Goal: Transaction & Acquisition: Purchase product/service

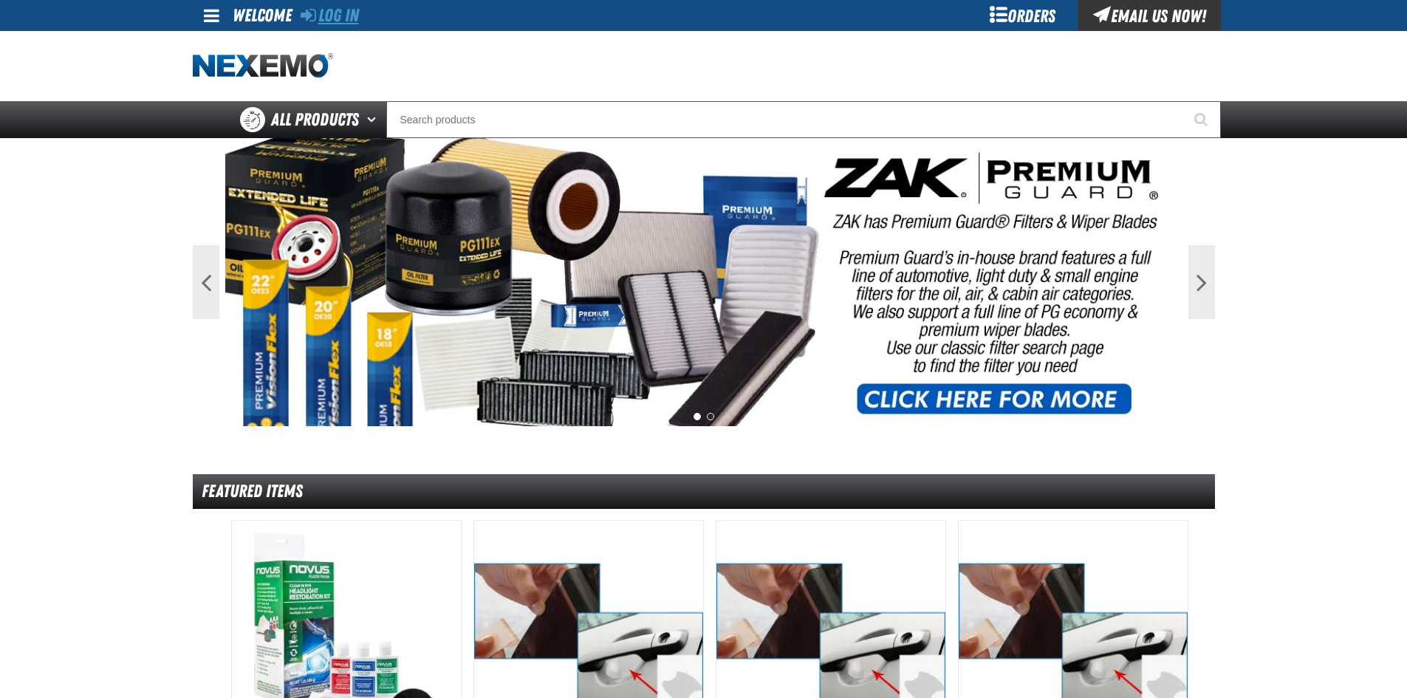
click at [338, 18] on link "Log In" at bounding box center [330, 15] width 58 height 21
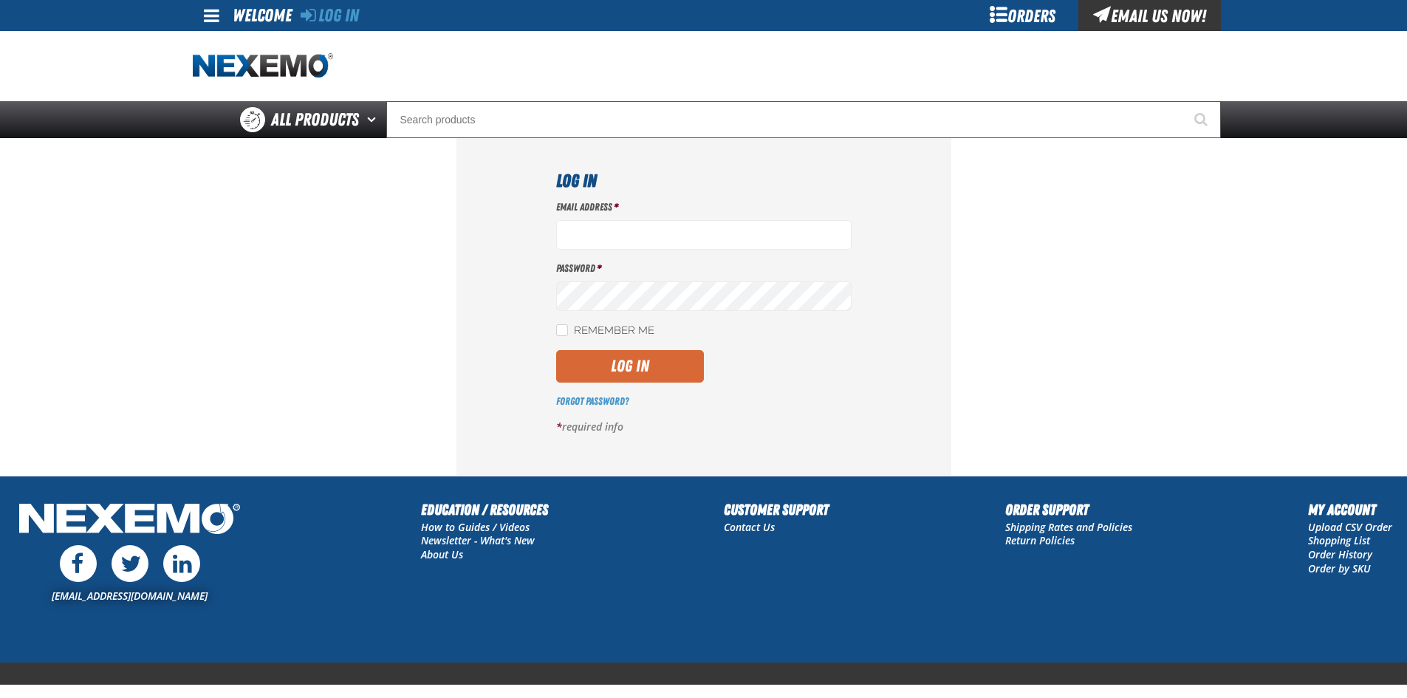
type input "[EMAIL_ADDRESS][DOMAIN_NAME]"
click at [645, 351] on button "Log In" at bounding box center [630, 366] width 148 height 32
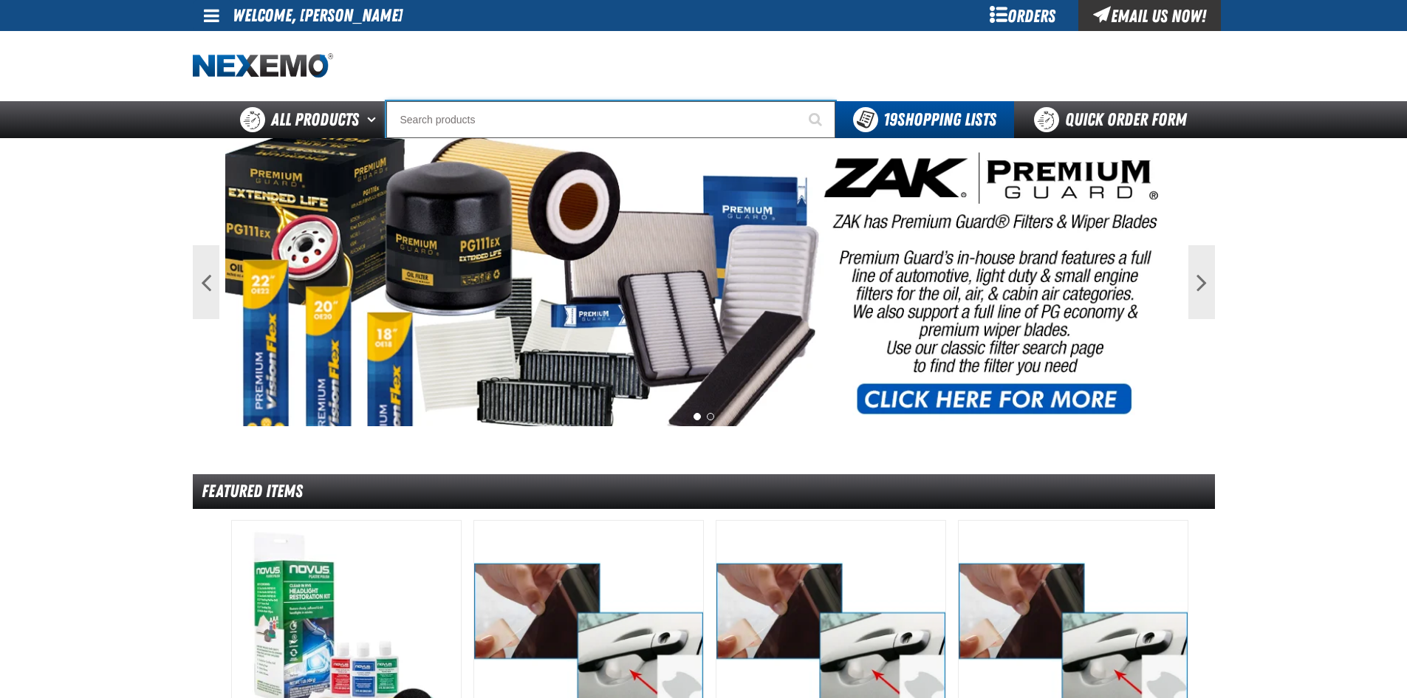
click at [652, 130] on input "Search" at bounding box center [610, 119] width 449 height 37
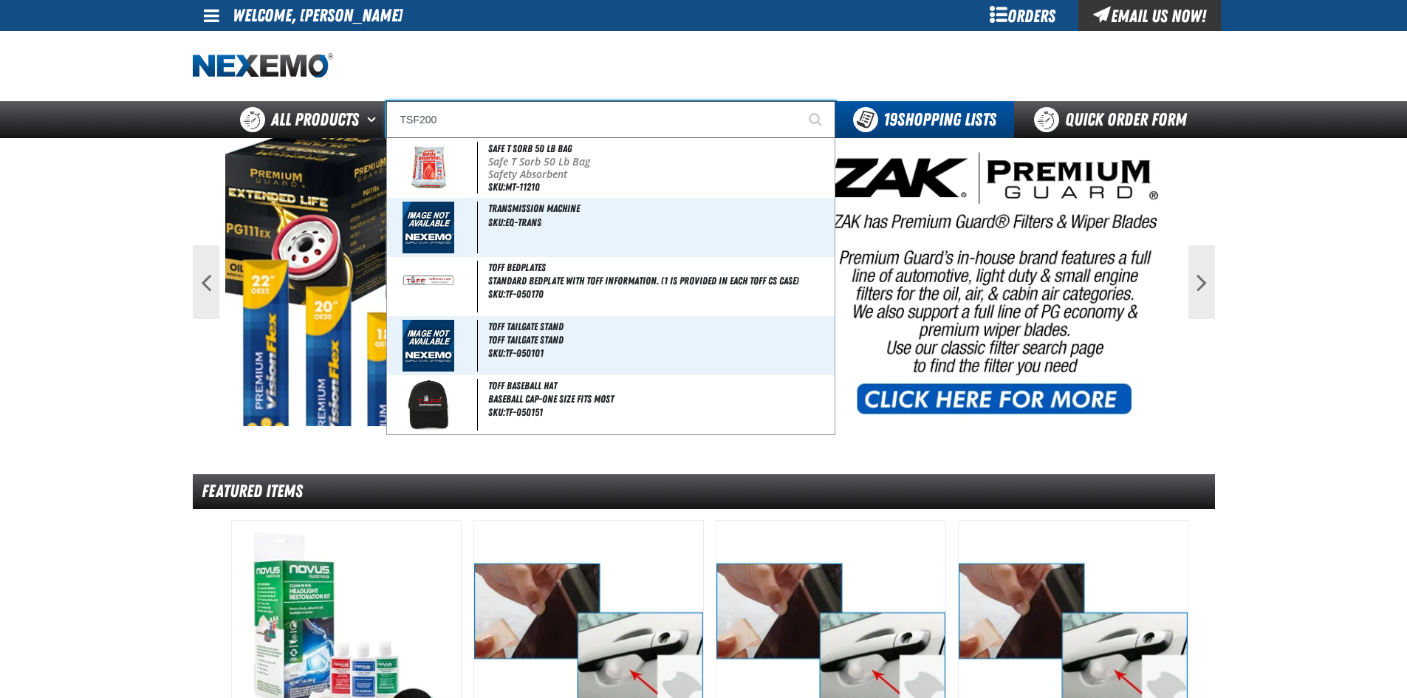
type input "TSF200"
click at [798, 101] on button "Start Searching" at bounding box center [816, 119] width 37 height 37
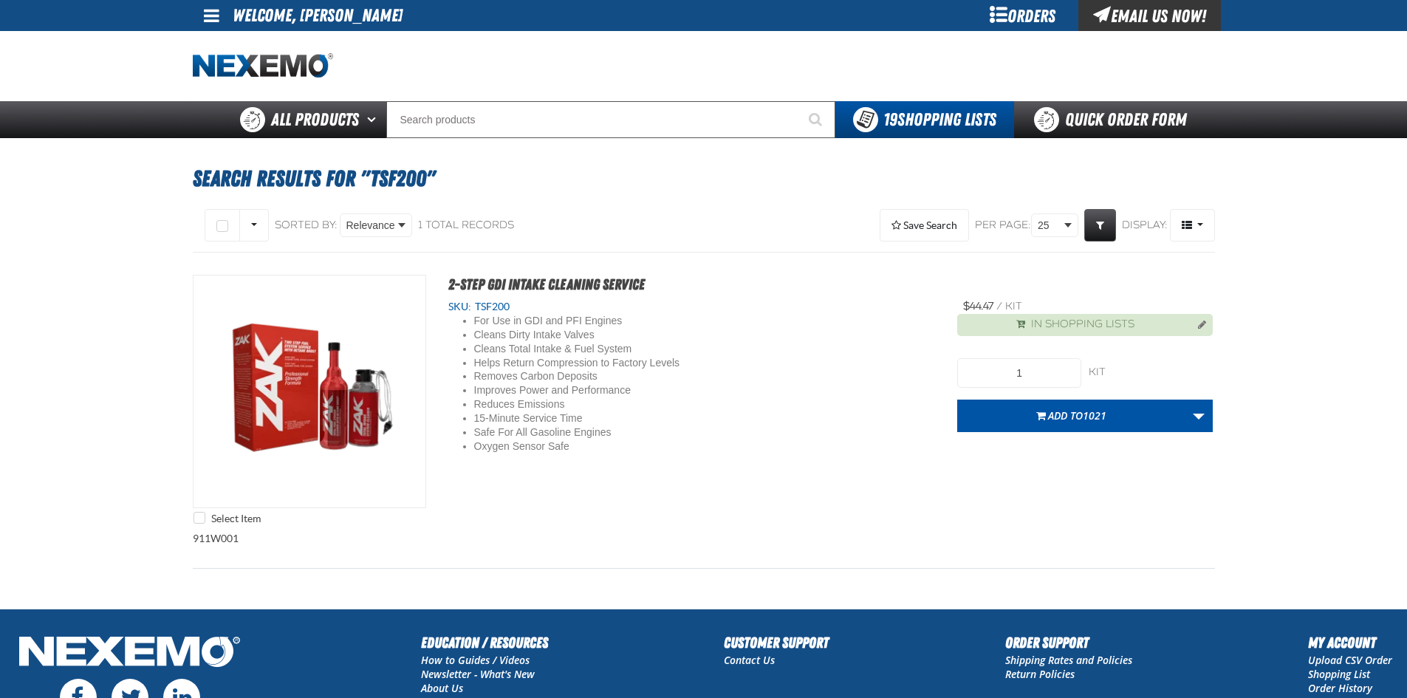
click at [787, 397] on div "For Use in GDI and PFI Engines Cleans Dirty Intake Valves Cleans Total Intake &…" at bounding box center [691, 384] width 487 height 140
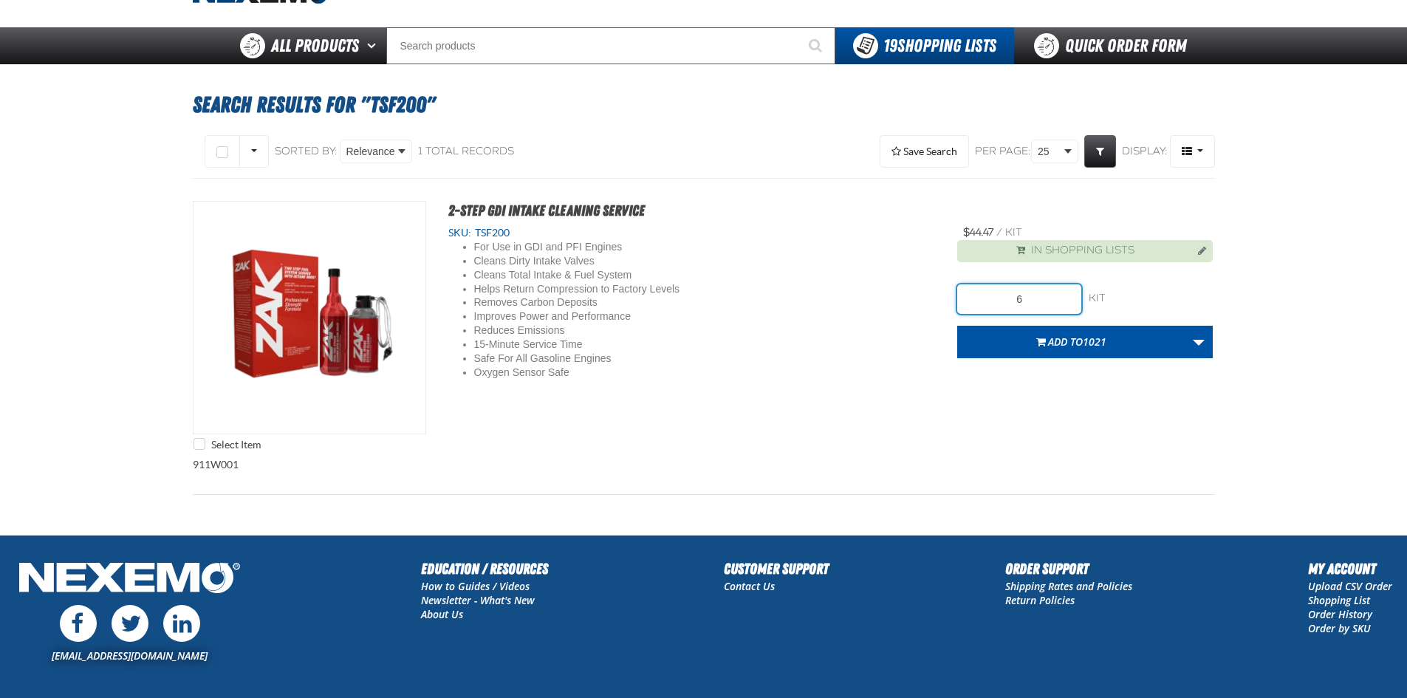
drag, startPoint x: 1048, startPoint y: 308, endPoint x: 850, endPoint y: 349, distance: 202.2
click at [876, 332] on div "Select Item 2-Step GDI Intake Cleaning Service SKU: TSF200 For Use in GDI and P…" at bounding box center [704, 329] width 1022 height 257
type input "6"
drag, startPoint x: 850, startPoint y: 349, endPoint x: 1052, endPoint y: 345, distance: 201.7
click at [874, 354] on div "For Use in GDI and PFI Engines Cleans Dirty Intake Valves Cleans Total Intake &…" at bounding box center [691, 310] width 487 height 140
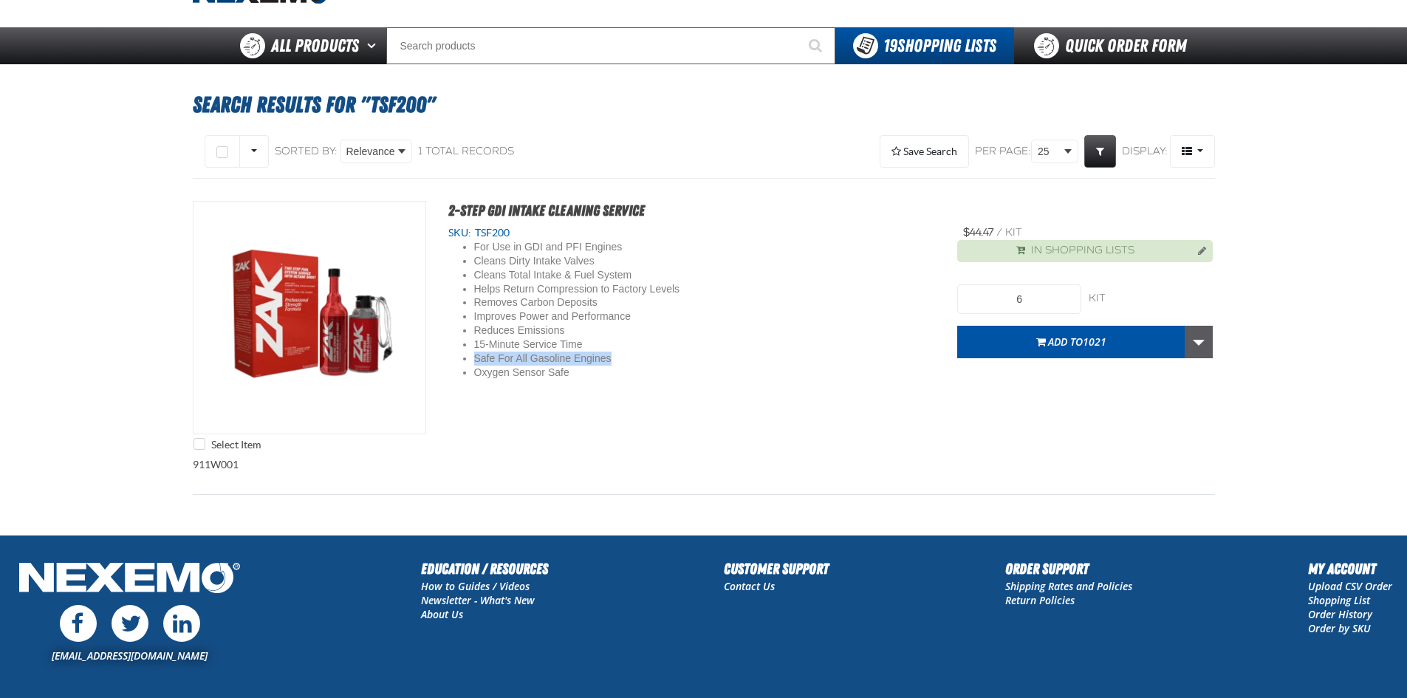
click at [1195, 341] on link "More Actions" at bounding box center [1199, 342] width 28 height 32
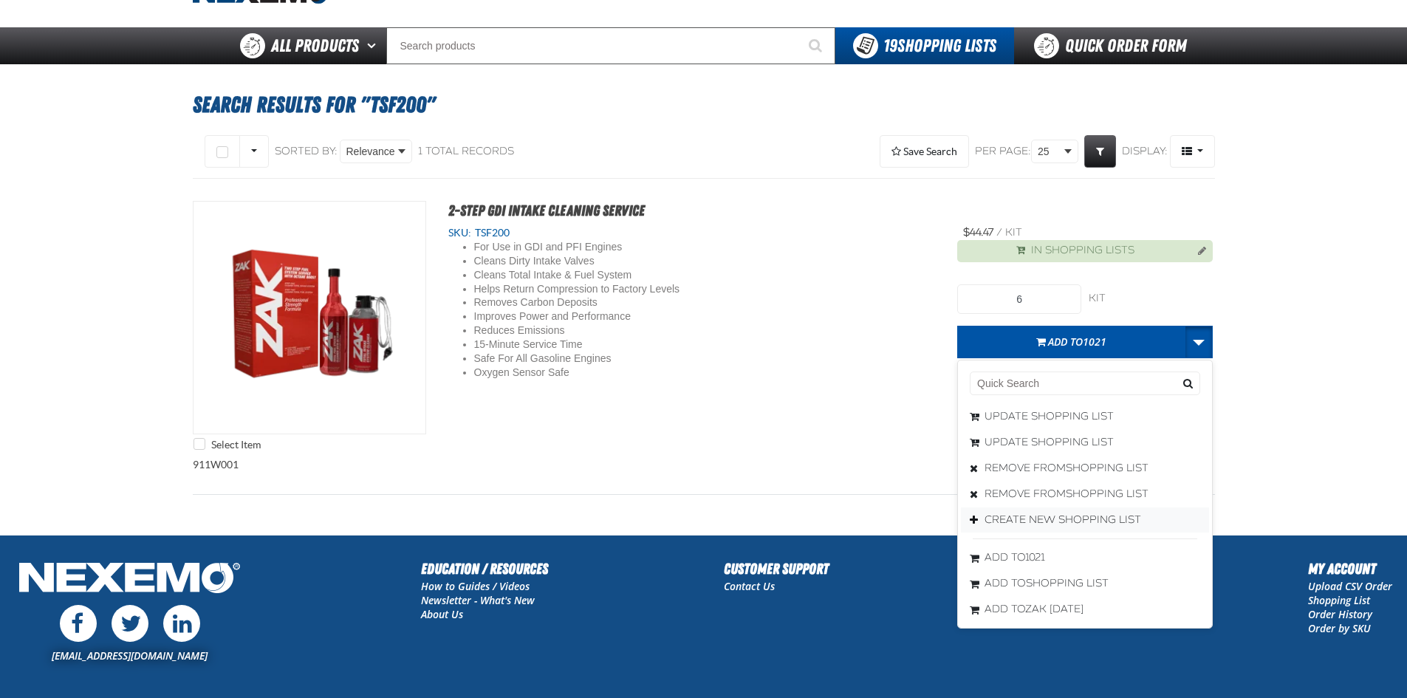
click at [1049, 513] on button "Create New Shopping List" at bounding box center [1085, 520] width 248 height 26
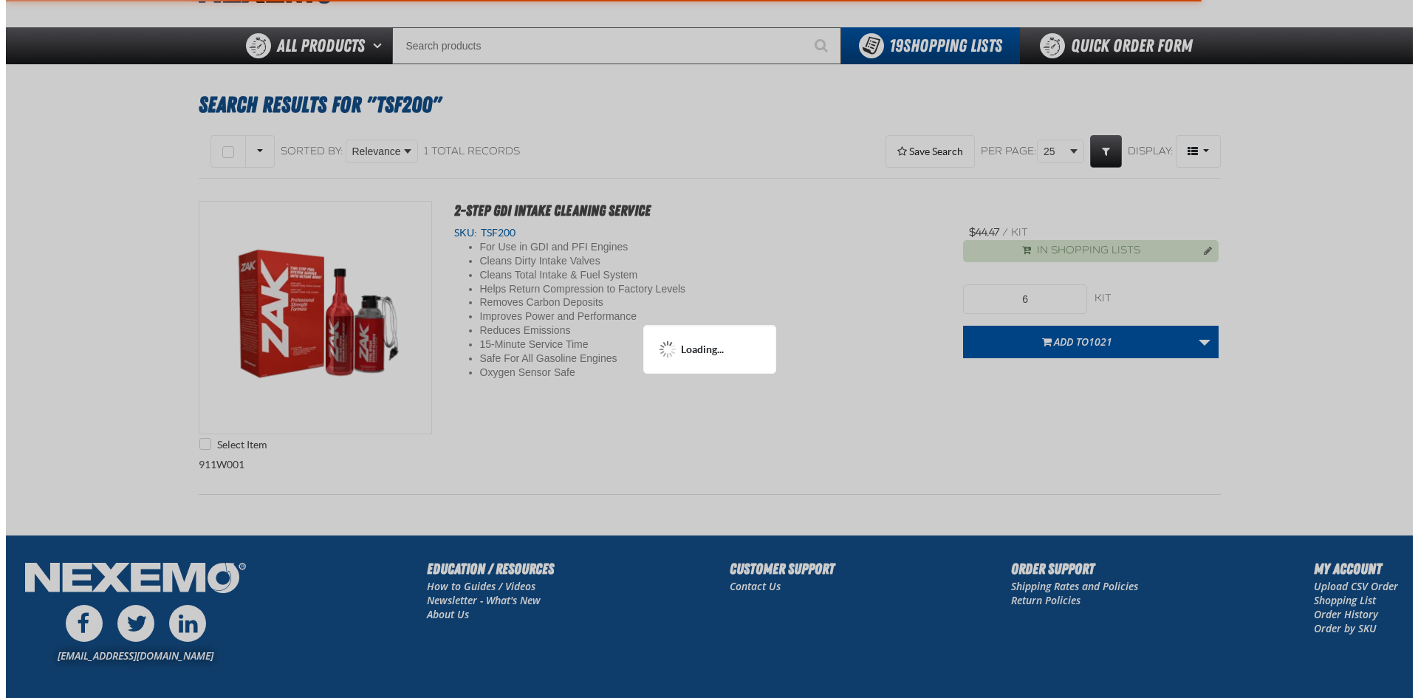
scroll to position [0, 0]
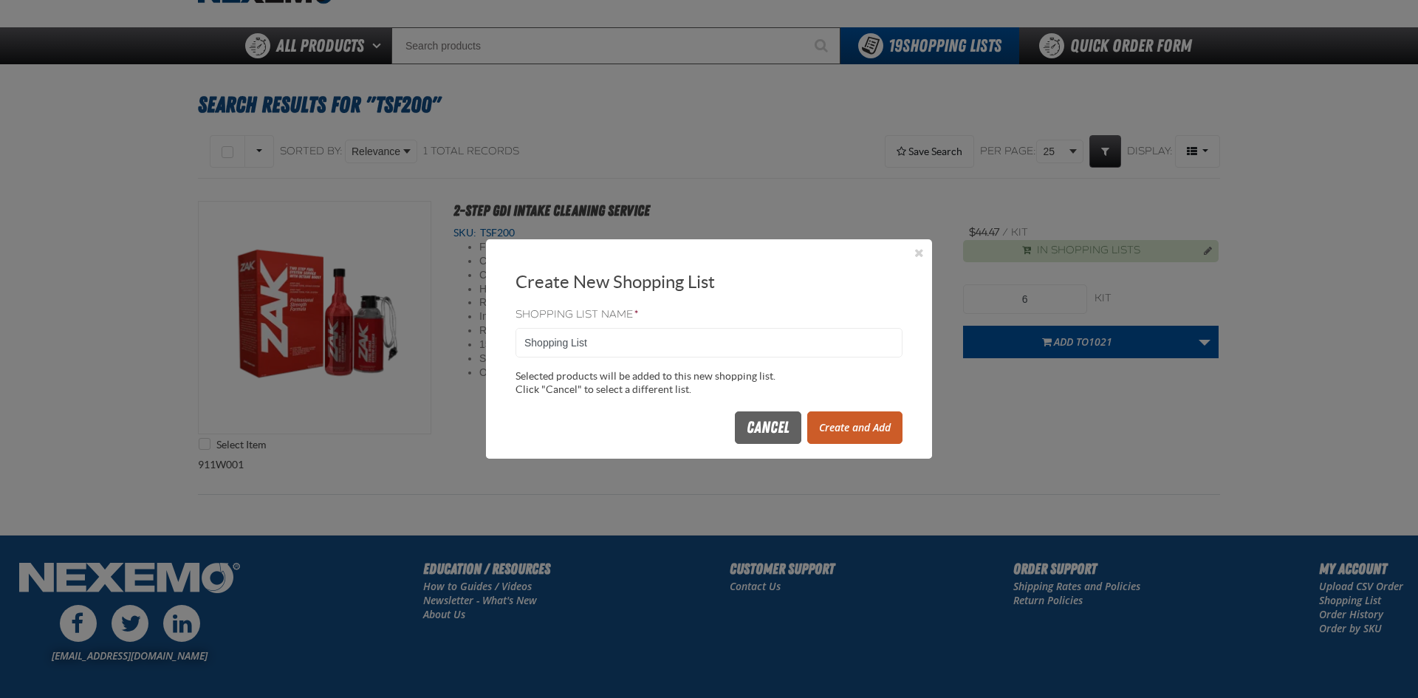
drag, startPoint x: 687, startPoint y: 357, endPoint x: 69, endPoint y: 428, distance: 621.4
click at [79, 427] on body "Skip to Main Content Staging Site 5.1 Upgrade Site My Account My Account Suppor…" at bounding box center [709, 371] width 1418 height 891
type input "0821"
click at [897, 408] on div "Cancel Create and Add" at bounding box center [709, 429] width 446 height 59
click at [893, 414] on button "Create and Add" at bounding box center [854, 427] width 95 height 32
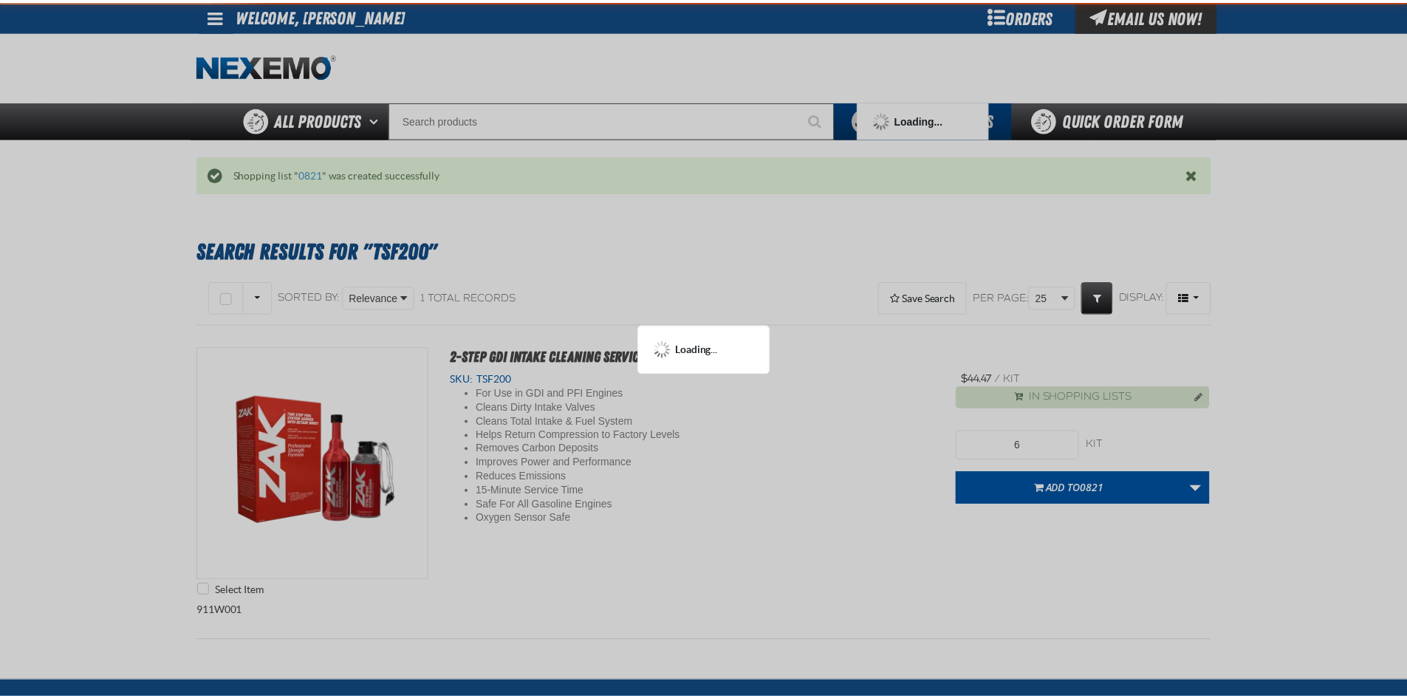
scroll to position [74, 0]
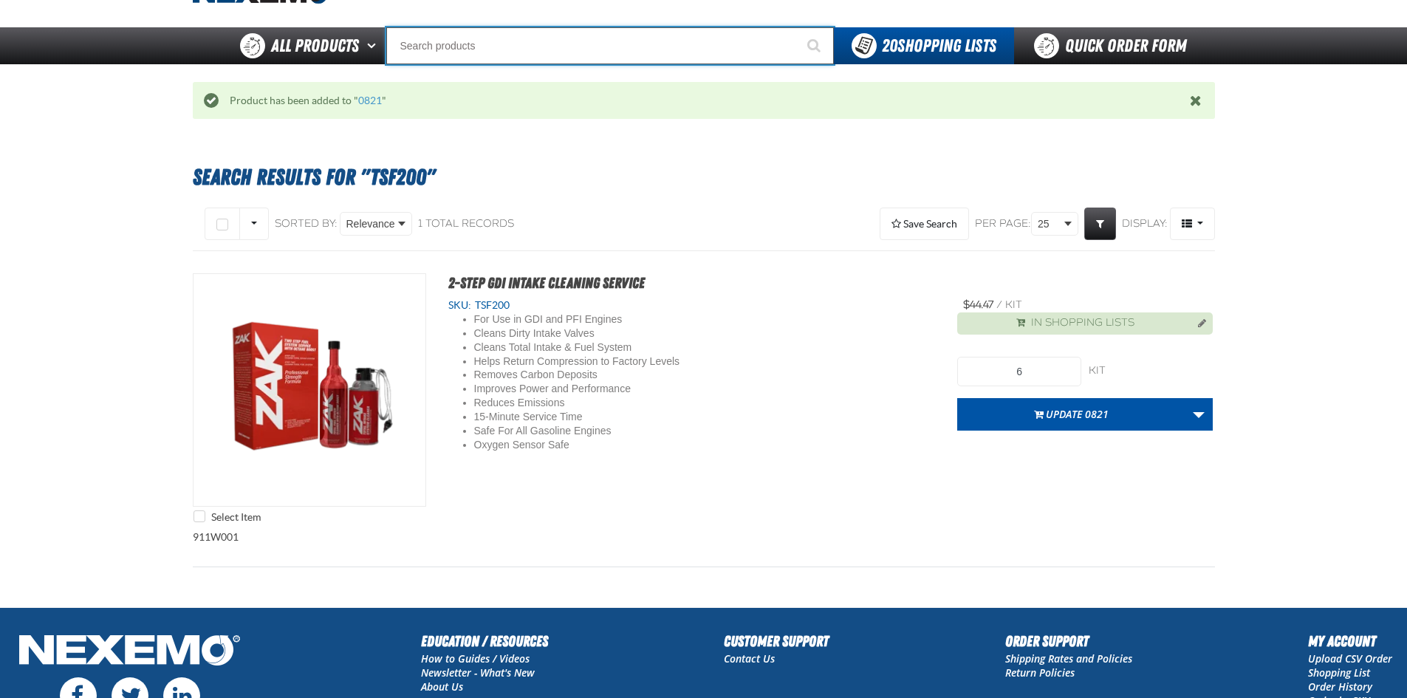
click at [444, 55] on input "Search" at bounding box center [610, 45] width 448 height 37
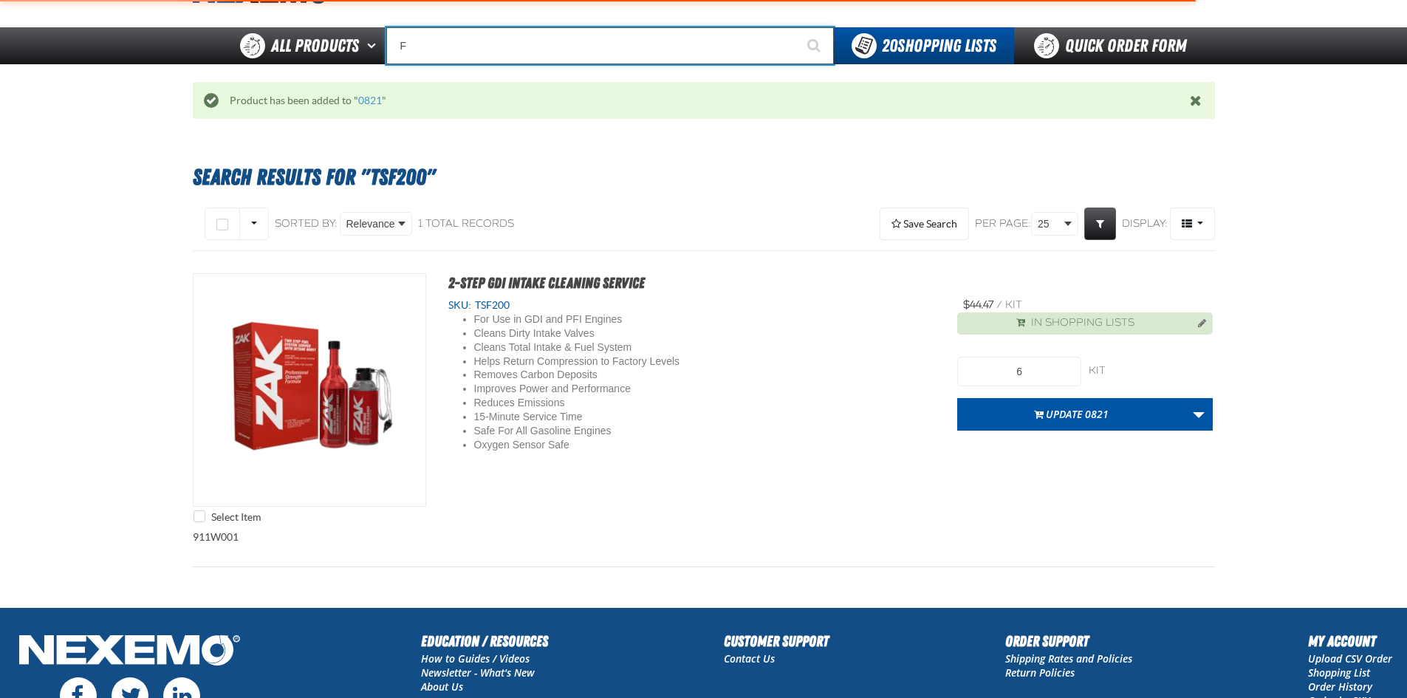
type input "FR"
type input "FROM"
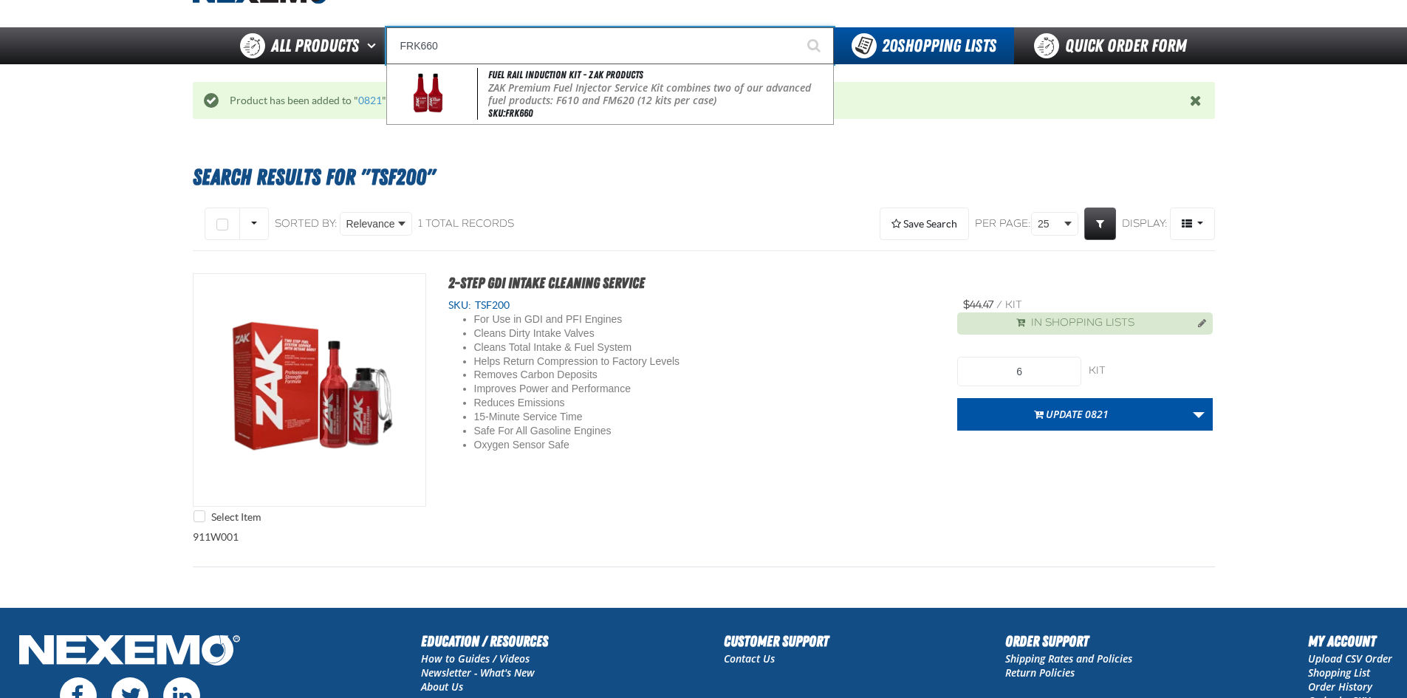
type input "FRK660"
click at [797, 27] on button "Start Searching" at bounding box center [815, 45] width 37 height 37
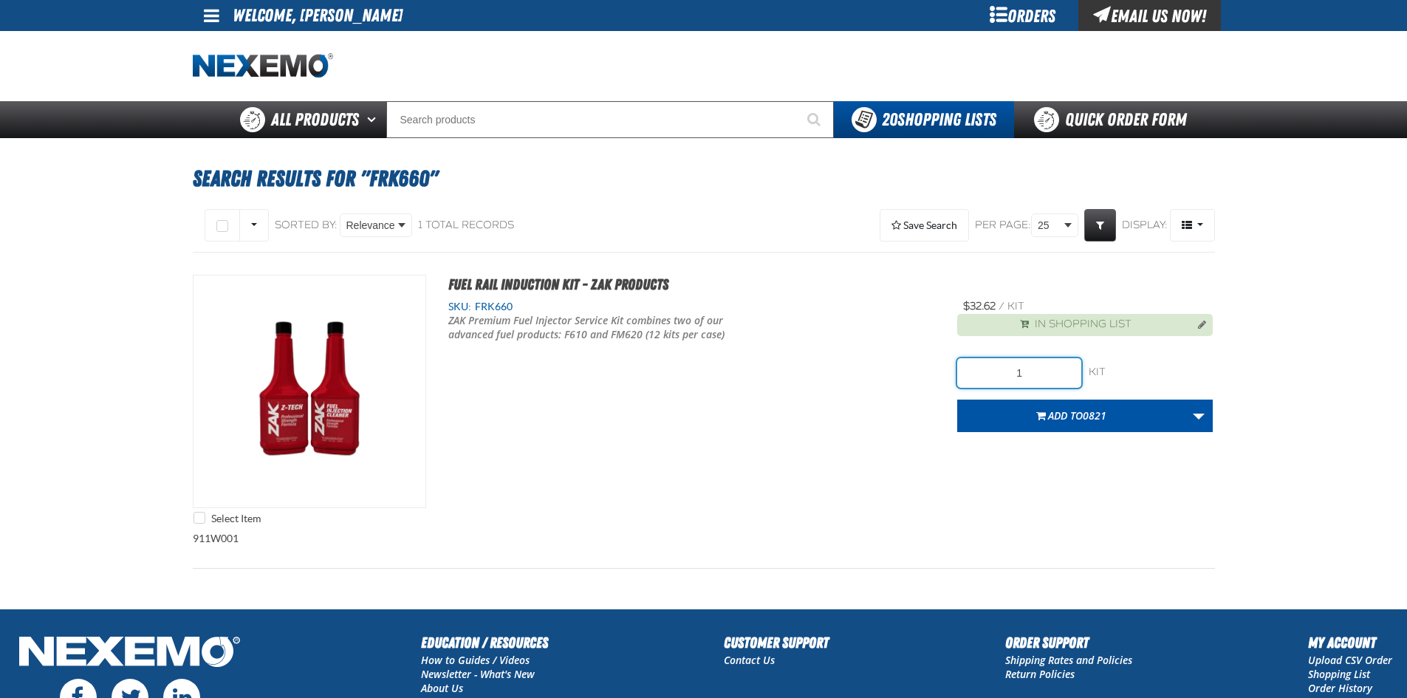
drag, startPoint x: 1031, startPoint y: 374, endPoint x: 897, endPoint y: 350, distance: 135.7
click at [944, 366] on div "Select Item Fuel Rail Induction Kit - ZAK Products SKU: FRK660 /" at bounding box center [704, 403] width 1022 height 257
type input "96"
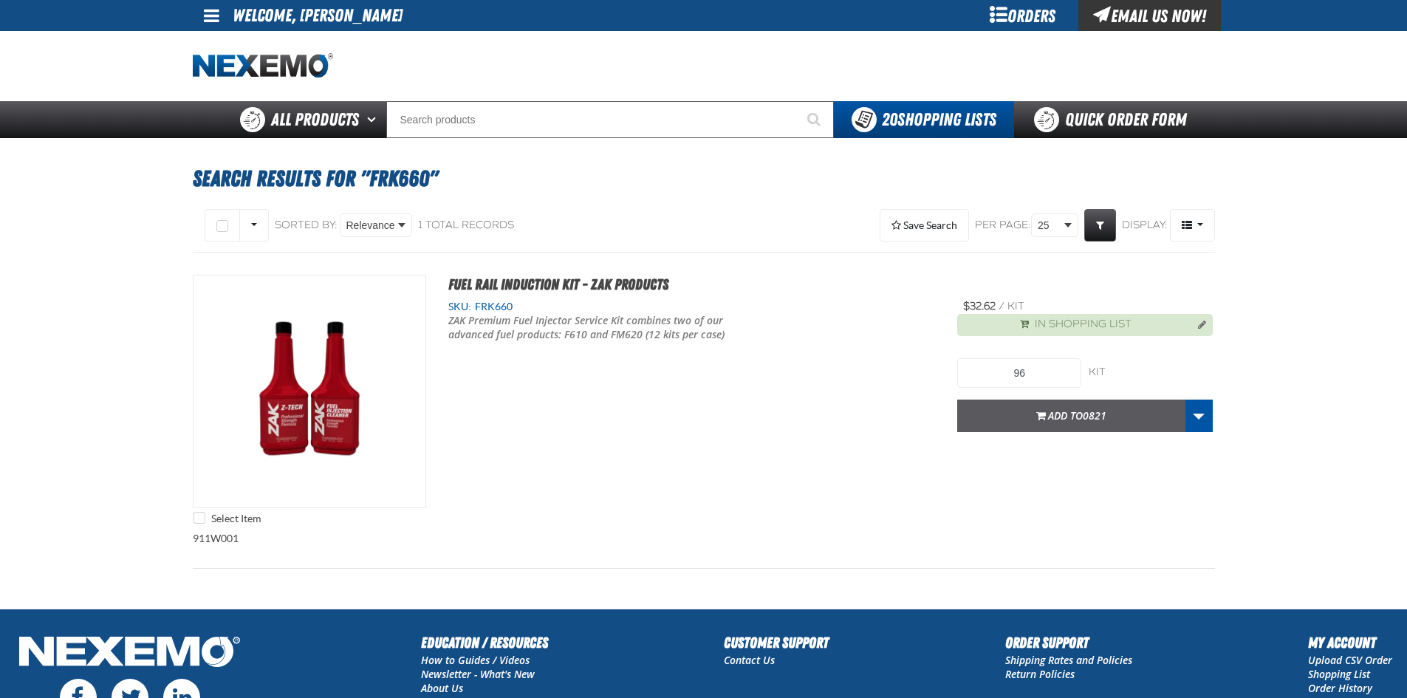
click at [1055, 410] on span "Add to 0821" at bounding box center [1077, 415] width 58 height 14
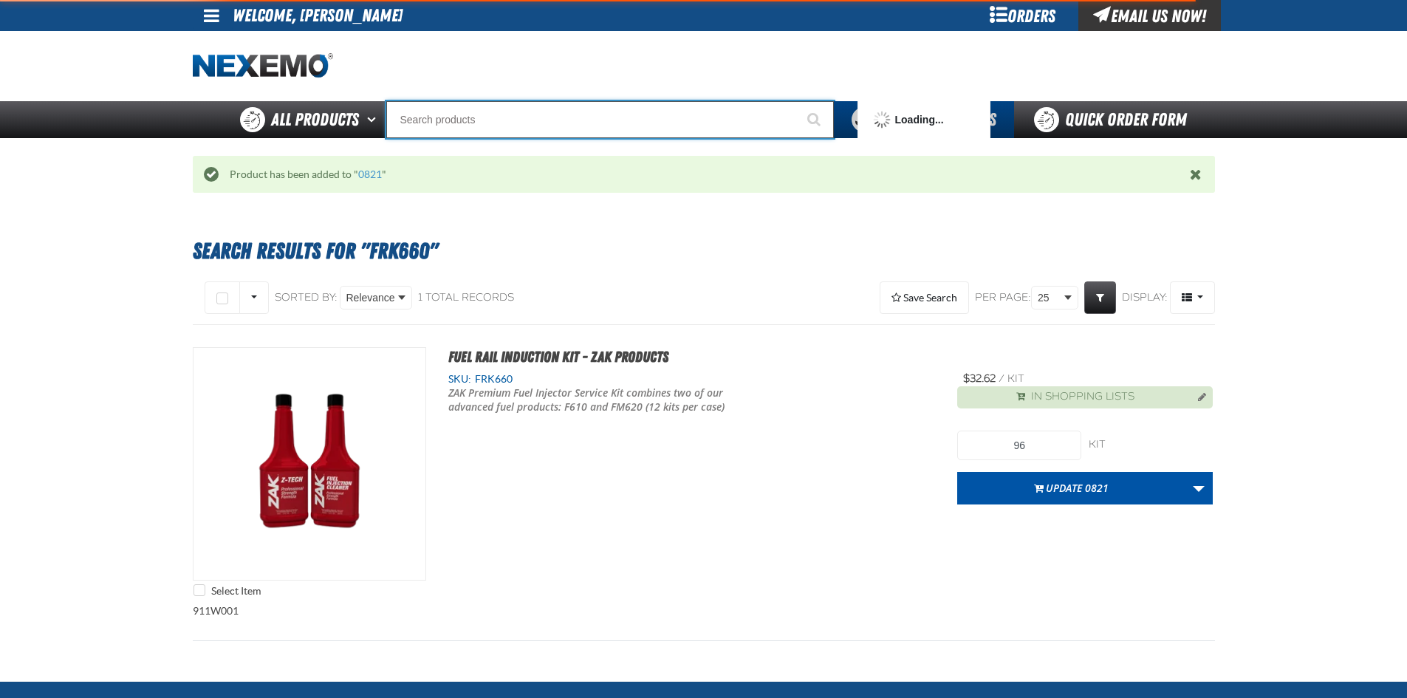
click at [554, 113] on input "Search" at bounding box center [610, 119] width 448 height 37
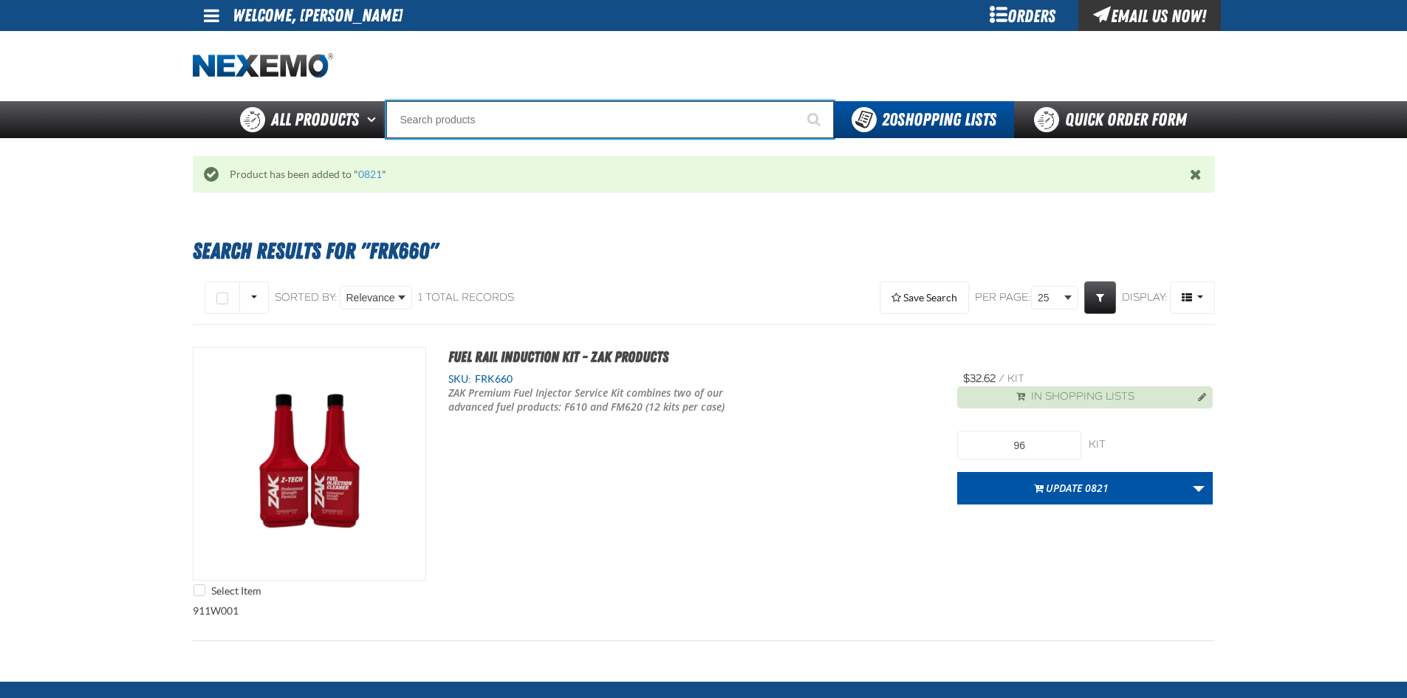
type input "5"
type input "C"
type input "C Alkaline Battery 1.5 Volt (12 per pack)"
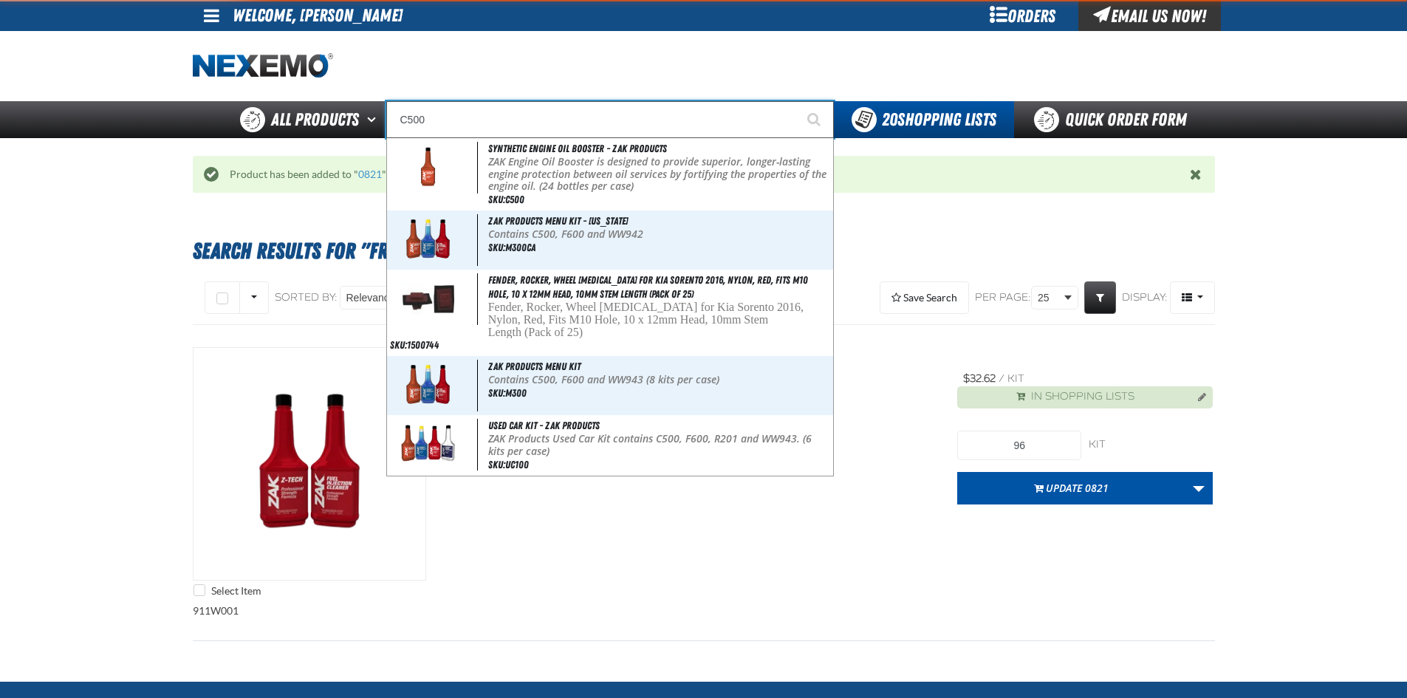
type input "C500"
click at [797, 101] on button "Start Searching" at bounding box center [815, 119] width 37 height 37
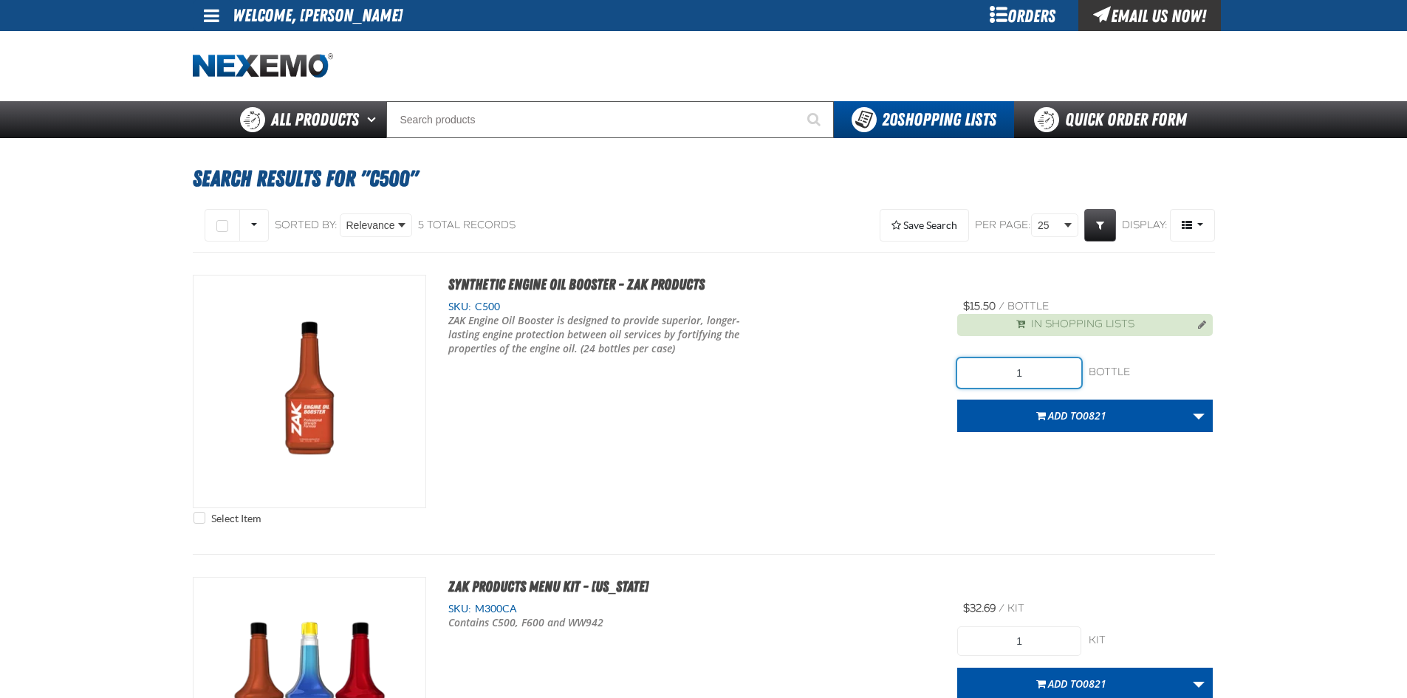
drag, startPoint x: 1027, startPoint y: 376, endPoint x: 914, endPoint y: 356, distance: 114.7
click at [933, 370] on div "Select Item Synthetic Engine Oil Booster - ZAK Products SKU: C500 1" at bounding box center [704, 403] width 1022 height 257
type input "240"
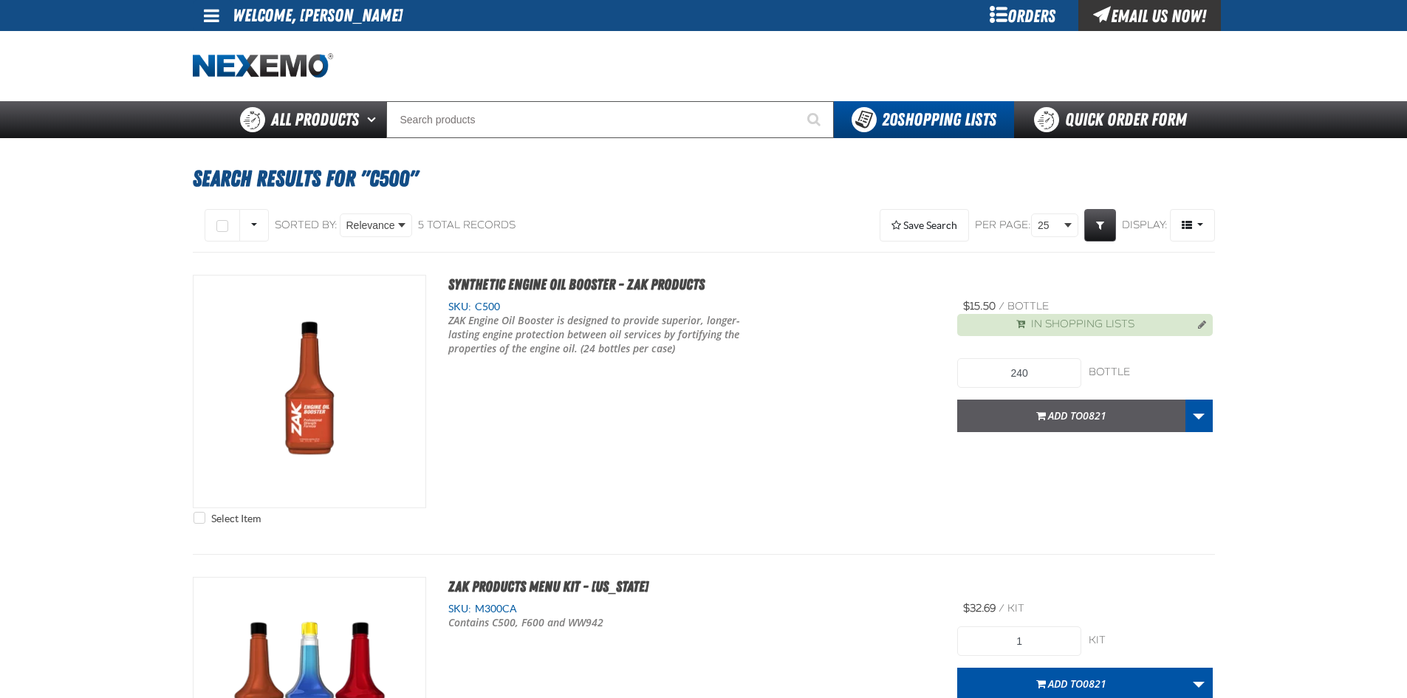
click at [1020, 412] on button "Add to 0821" at bounding box center [1071, 416] width 228 height 32
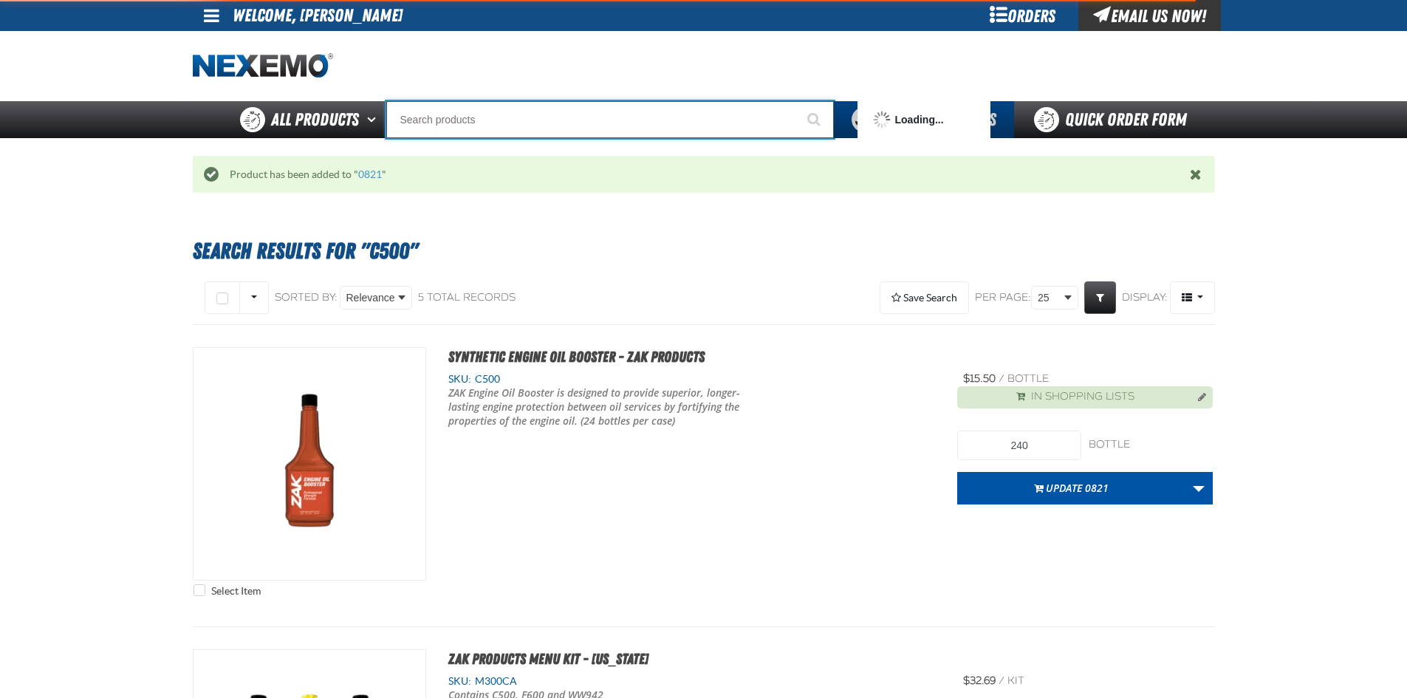
click at [648, 120] on input "Search" at bounding box center [610, 119] width 448 height 37
type input "T401"
click at [797, 101] on button "Start Searching" at bounding box center [815, 119] width 37 height 37
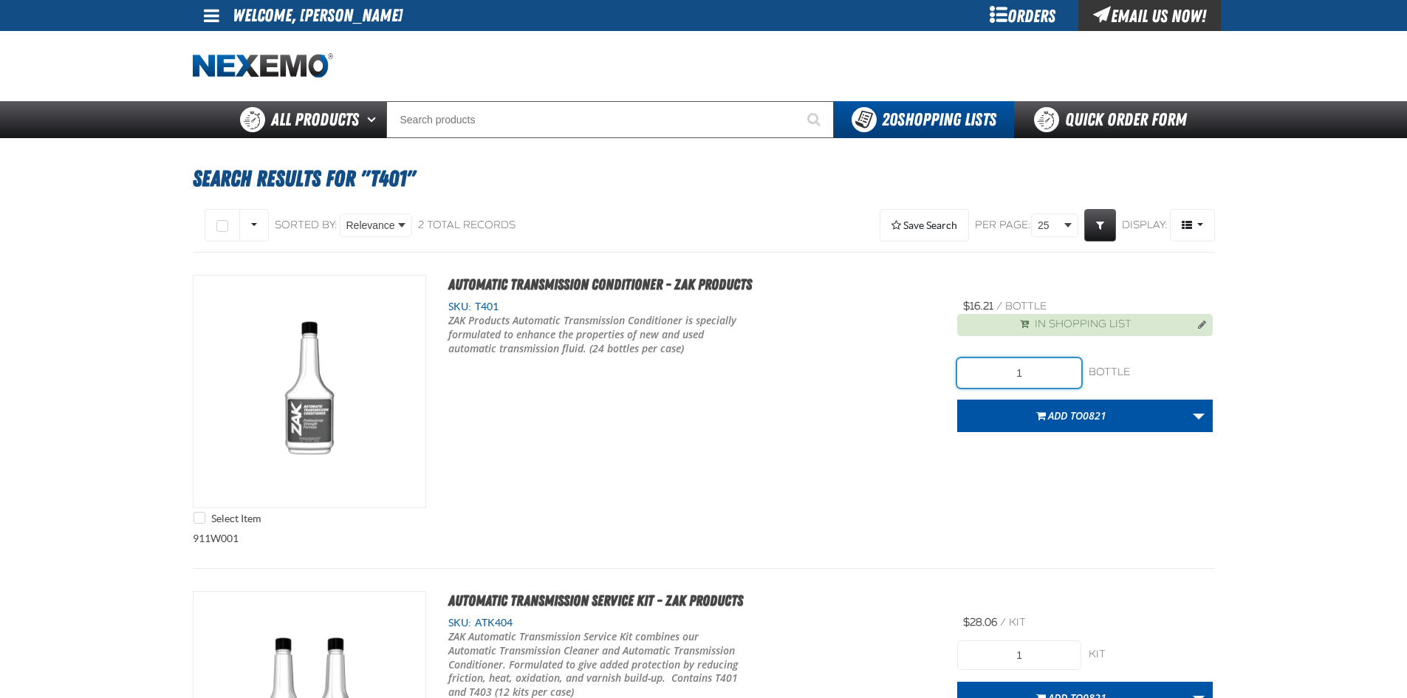
drag, startPoint x: 1031, startPoint y: 373, endPoint x: 916, endPoint y: 335, distance: 121.2
click at [959, 357] on div "In Shopping List 1 bottle bottle Add to 0821 Update Zak 12.30.2024 Remove From …" at bounding box center [1085, 373] width 256 height 118
type input "48"
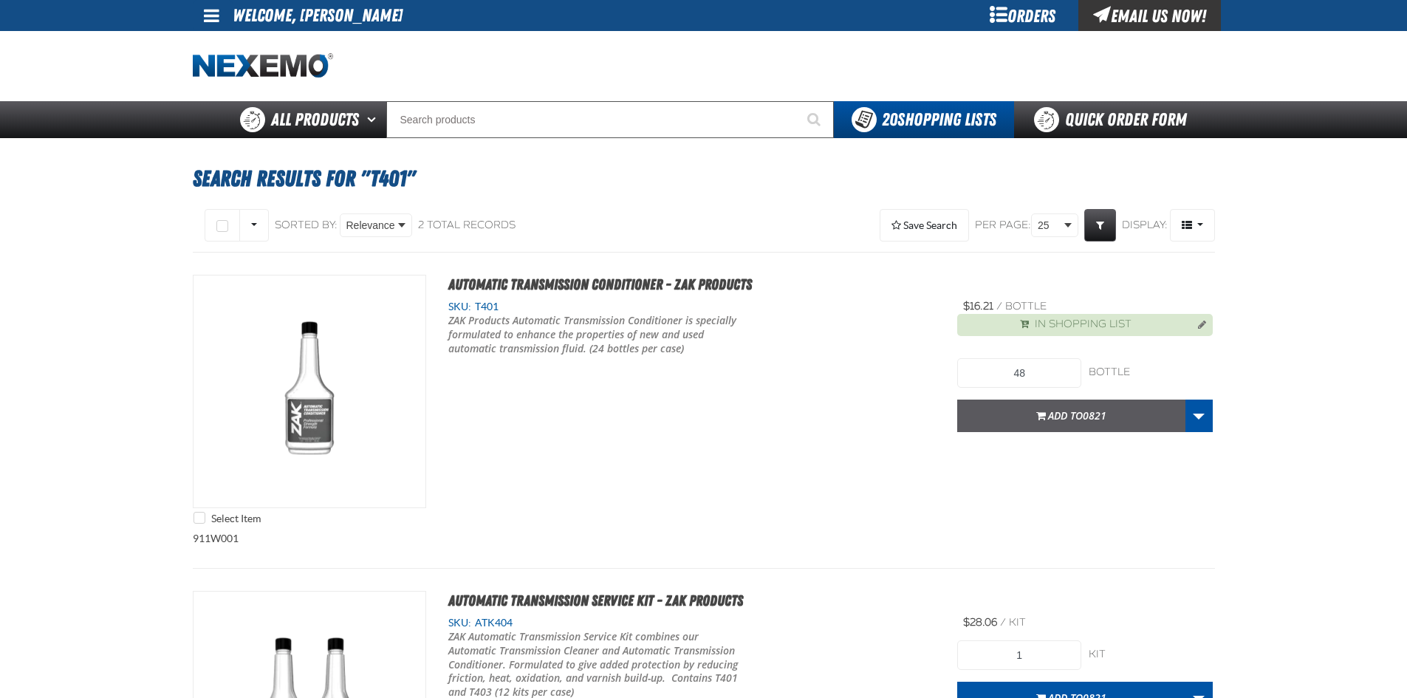
click at [1036, 422] on button "Add to 0821" at bounding box center [1071, 416] width 228 height 32
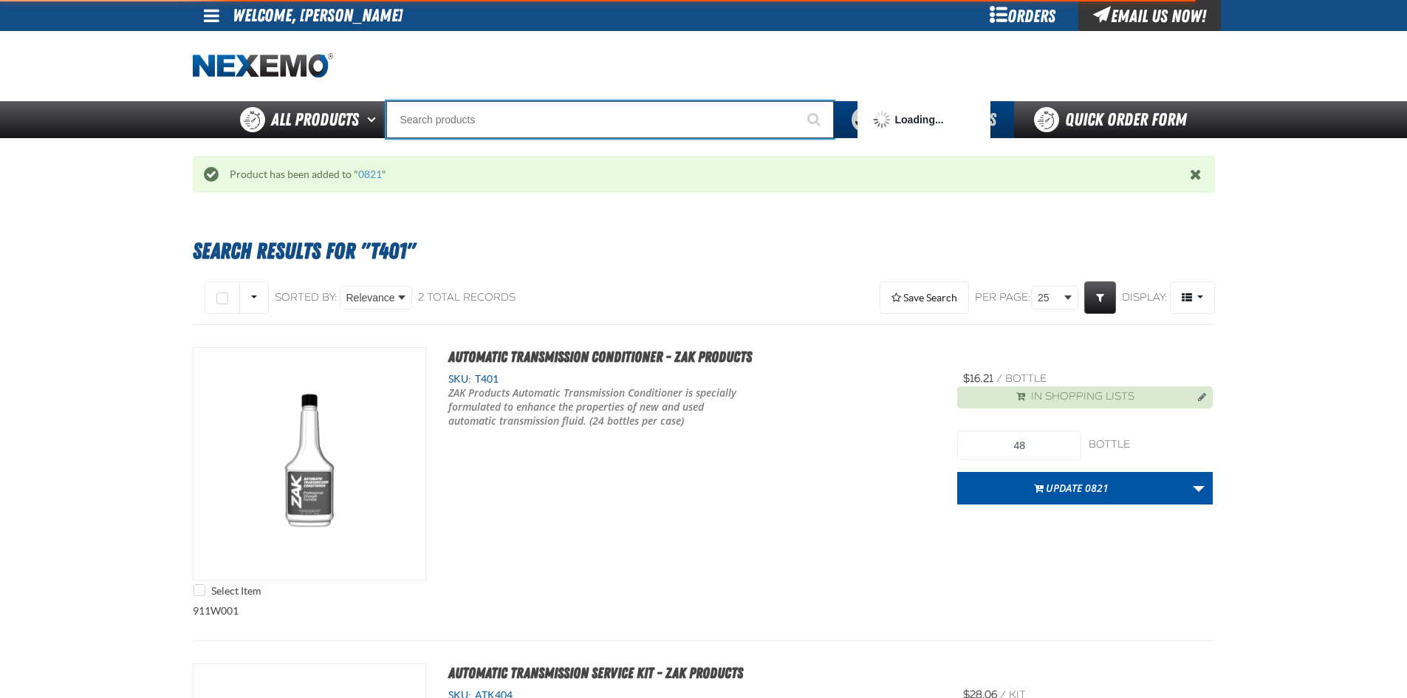
click at [467, 119] on input "Search" at bounding box center [610, 119] width 448 height 37
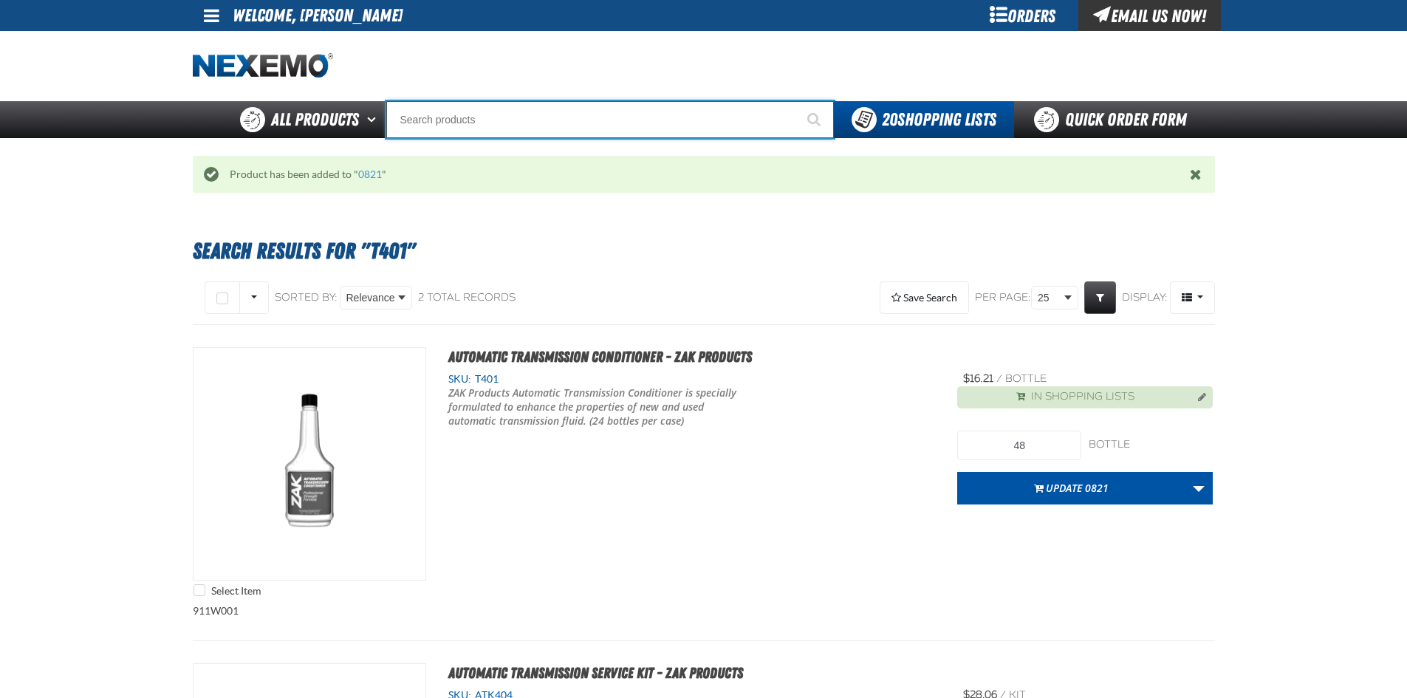
type input "R"
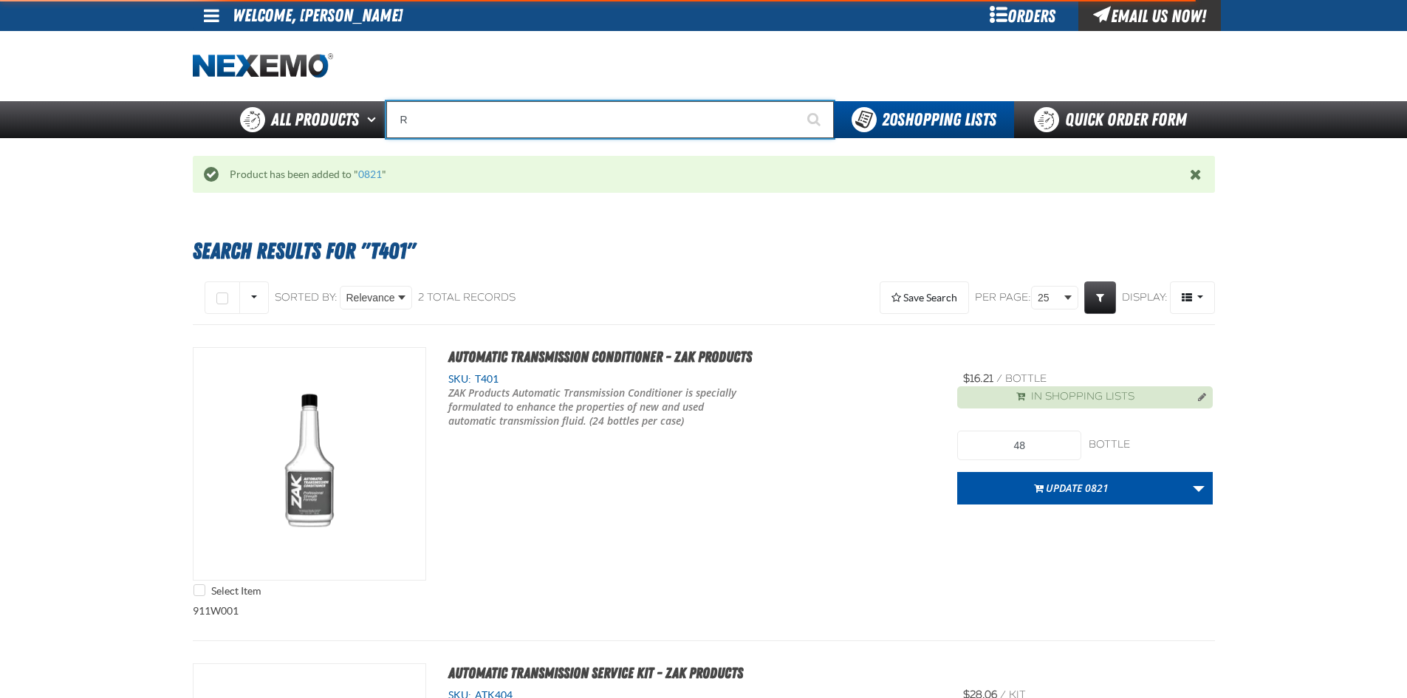
type input "ROADSIDE R"
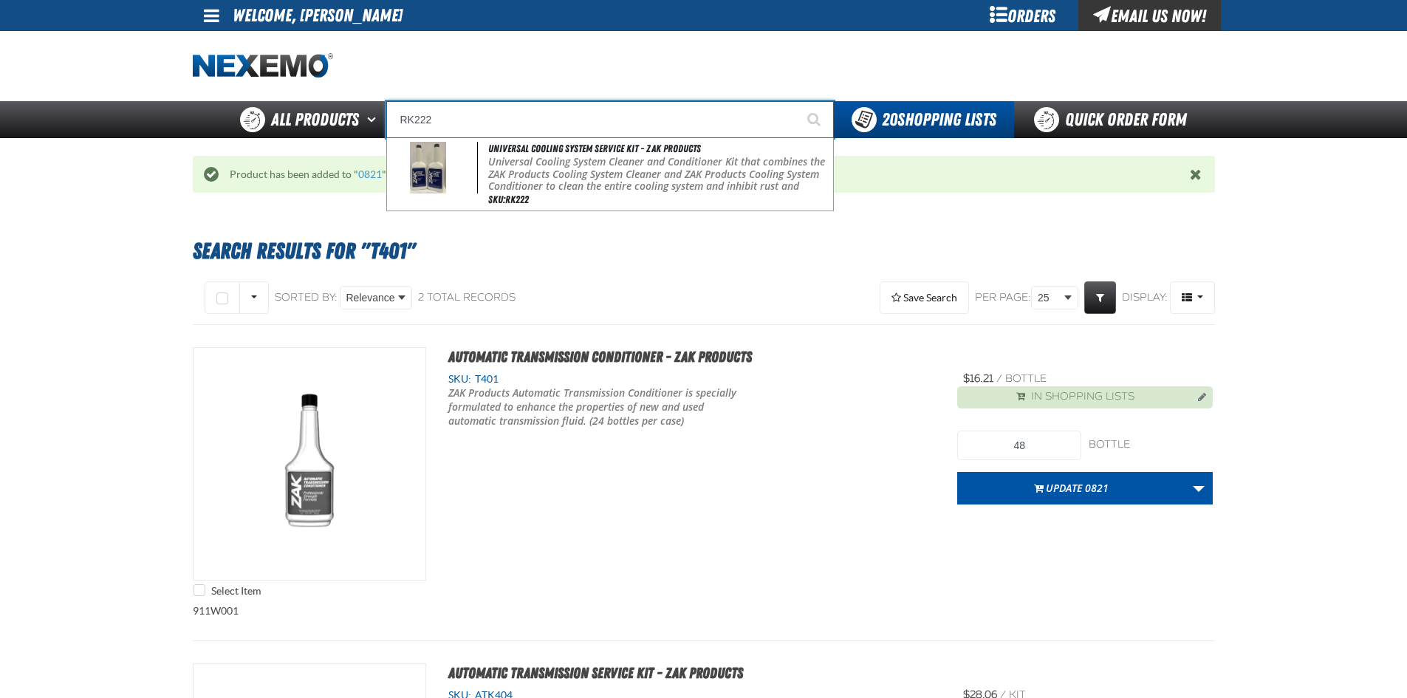
type input "RK222"
click at [797, 101] on button "Start Searching" at bounding box center [815, 119] width 37 height 37
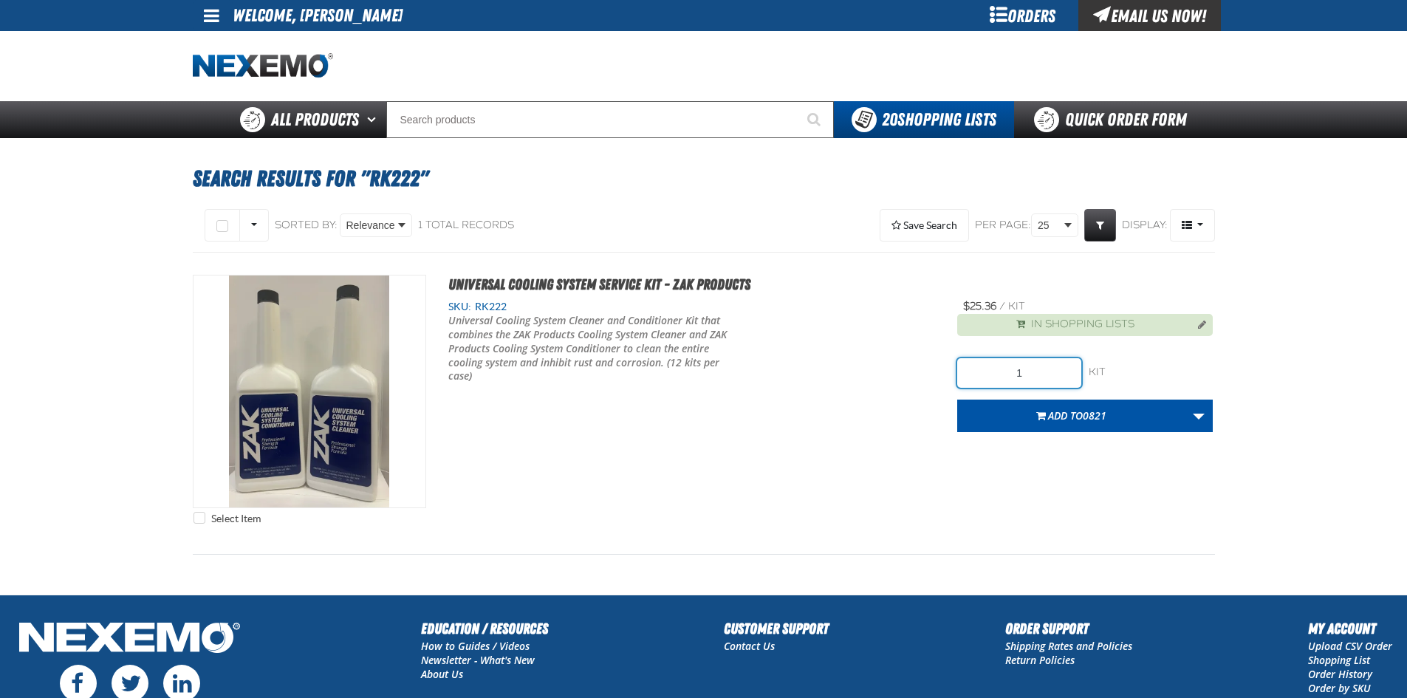
drag, startPoint x: 939, startPoint y: 381, endPoint x: 816, endPoint y: 358, distance: 124.7
click at [894, 372] on div "Select Item Universal Cooling System Service Kit - ZAK Products SKU: RK222 1" at bounding box center [704, 403] width 1022 height 257
type input "60"
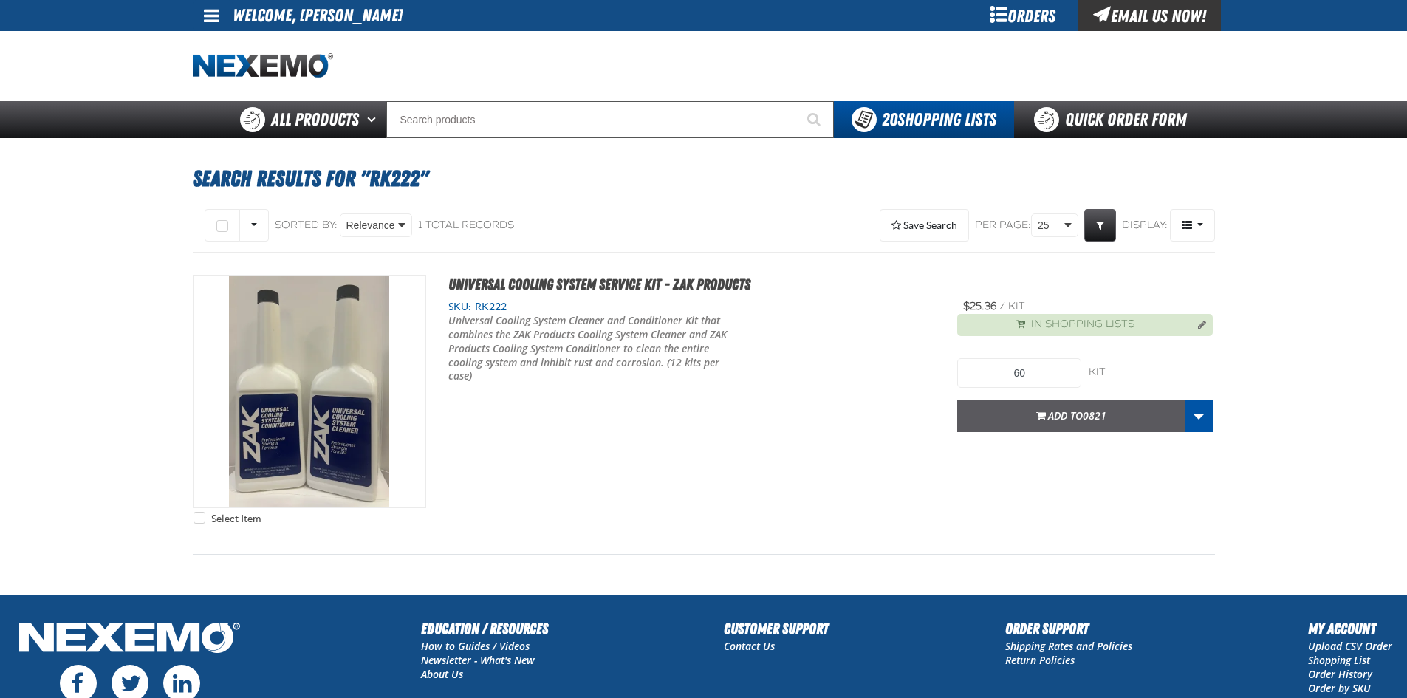
click at [1074, 408] on span "Add to 0821" at bounding box center [1077, 415] width 58 height 14
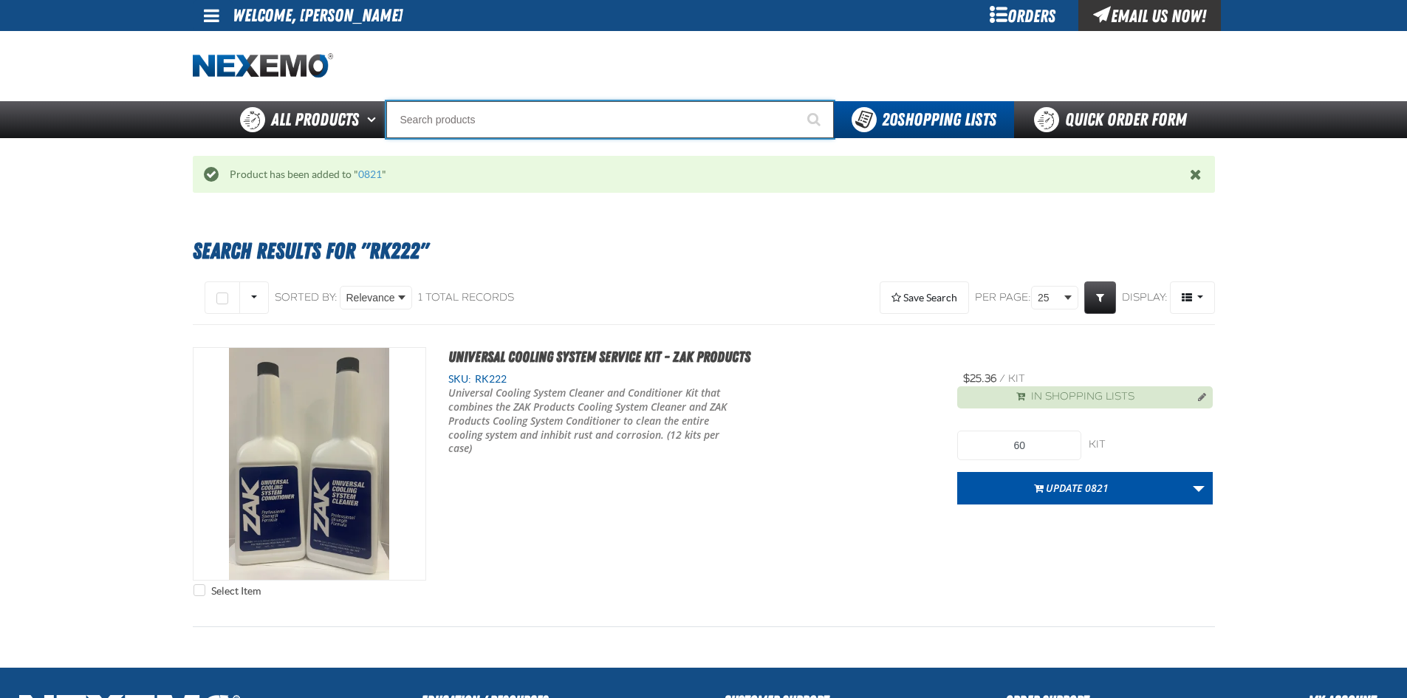
click at [448, 112] on input "Search" at bounding box center [610, 119] width 448 height 37
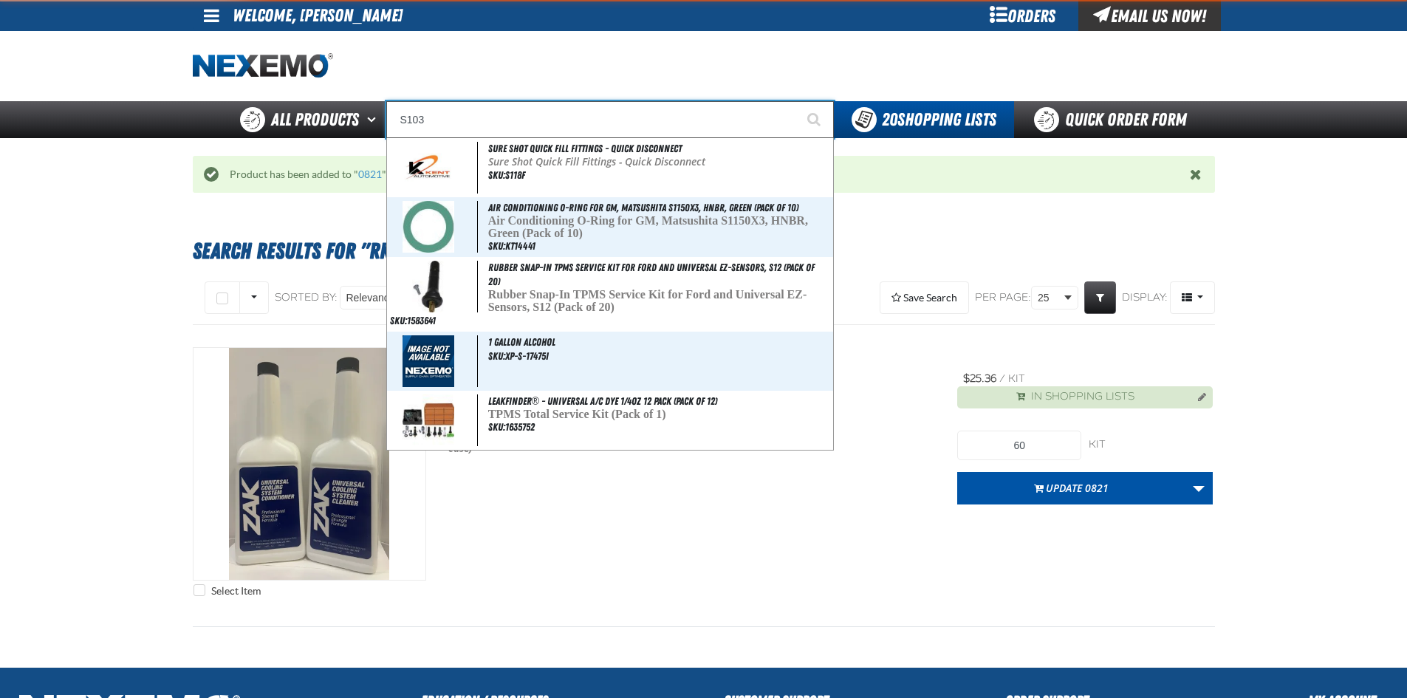
type input "S103"
click at [797, 101] on button "Start Searching" at bounding box center [815, 119] width 37 height 37
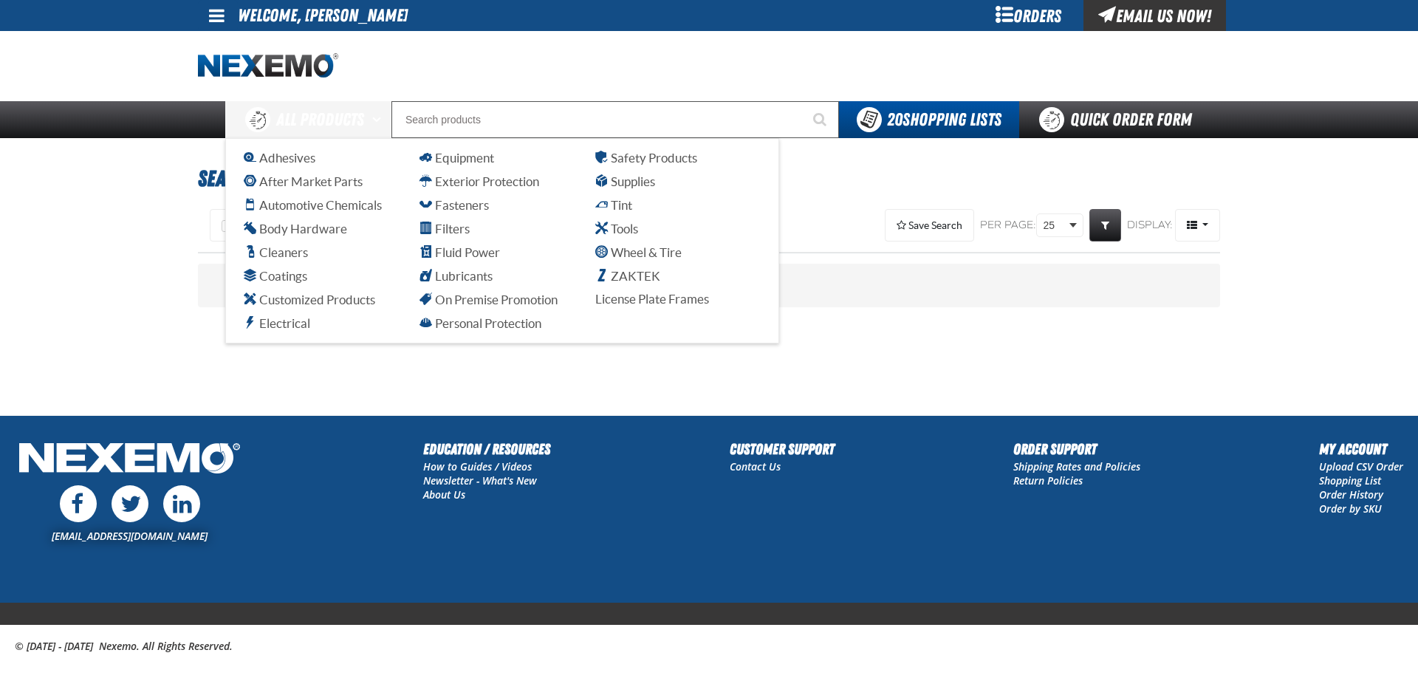
click at [200, 170] on div "Staging Site 5.1 Upgrade Site My Account My Account Support Ticket Support Tick…" at bounding box center [709, 349] width 1418 height 698
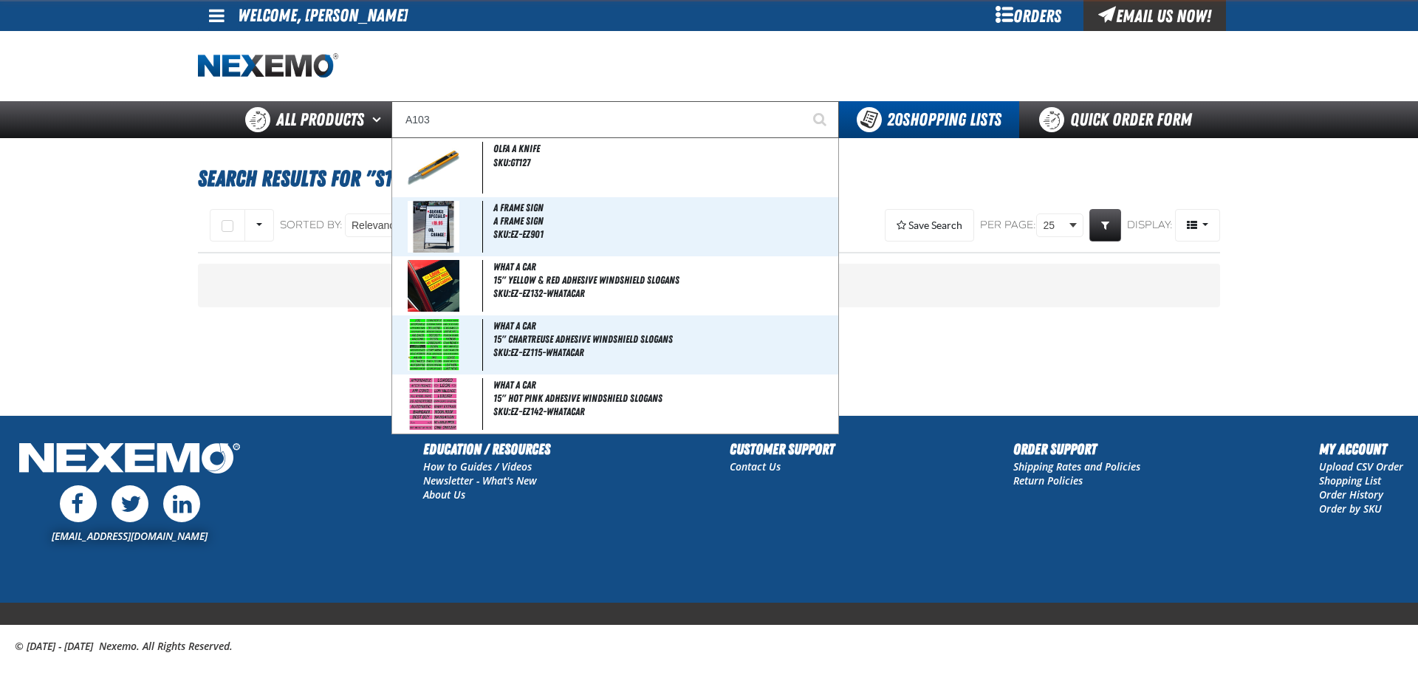
type input "A103"
click at [802, 101] on button "Start Searching" at bounding box center [820, 119] width 37 height 37
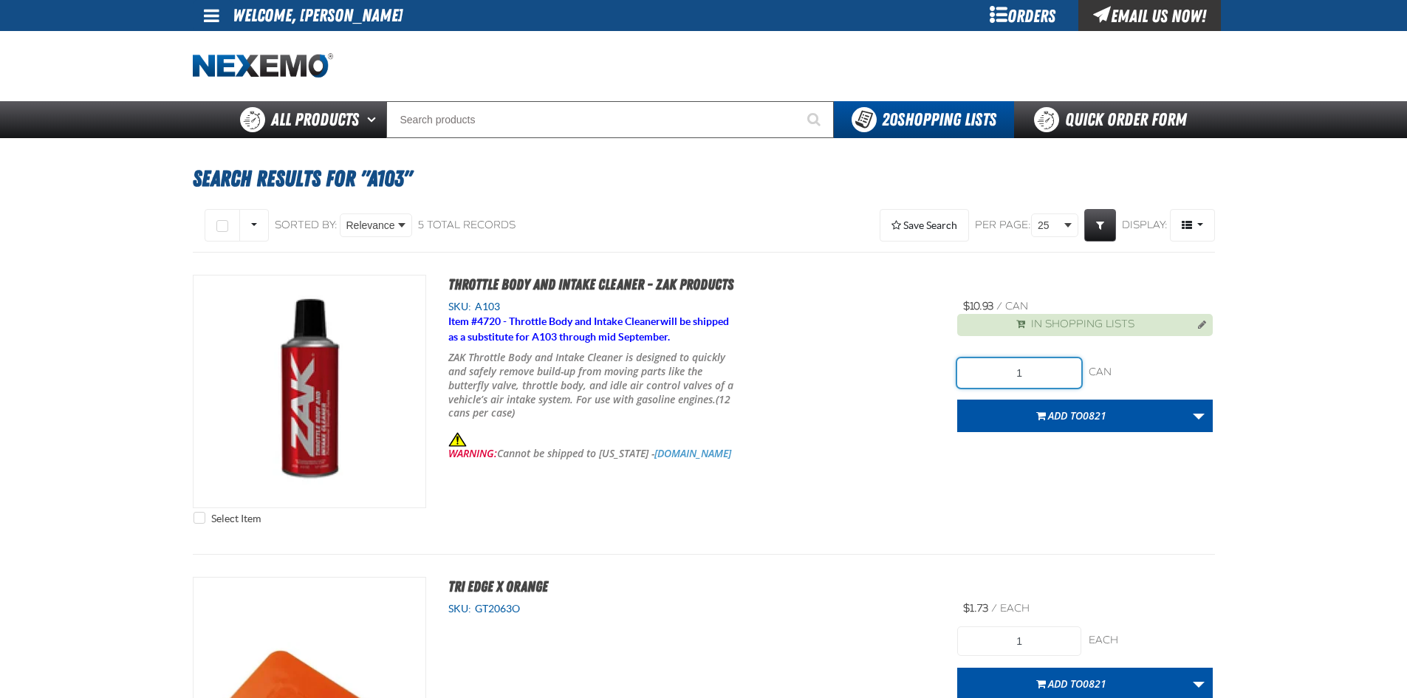
drag, startPoint x: 1015, startPoint y: 371, endPoint x: 801, endPoint y: 370, distance: 213.4
click at [860, 382] on div "Select Item Throttle Body and Intake Cleaner - ZAK Products SKU: A103 Item # 47…" at bounding box center [704, 403] width 1022 height 257
type input "36"
click at [1016, 406] on button "Add to 0821" at bounding box center [1071, 416] width 228 height 32
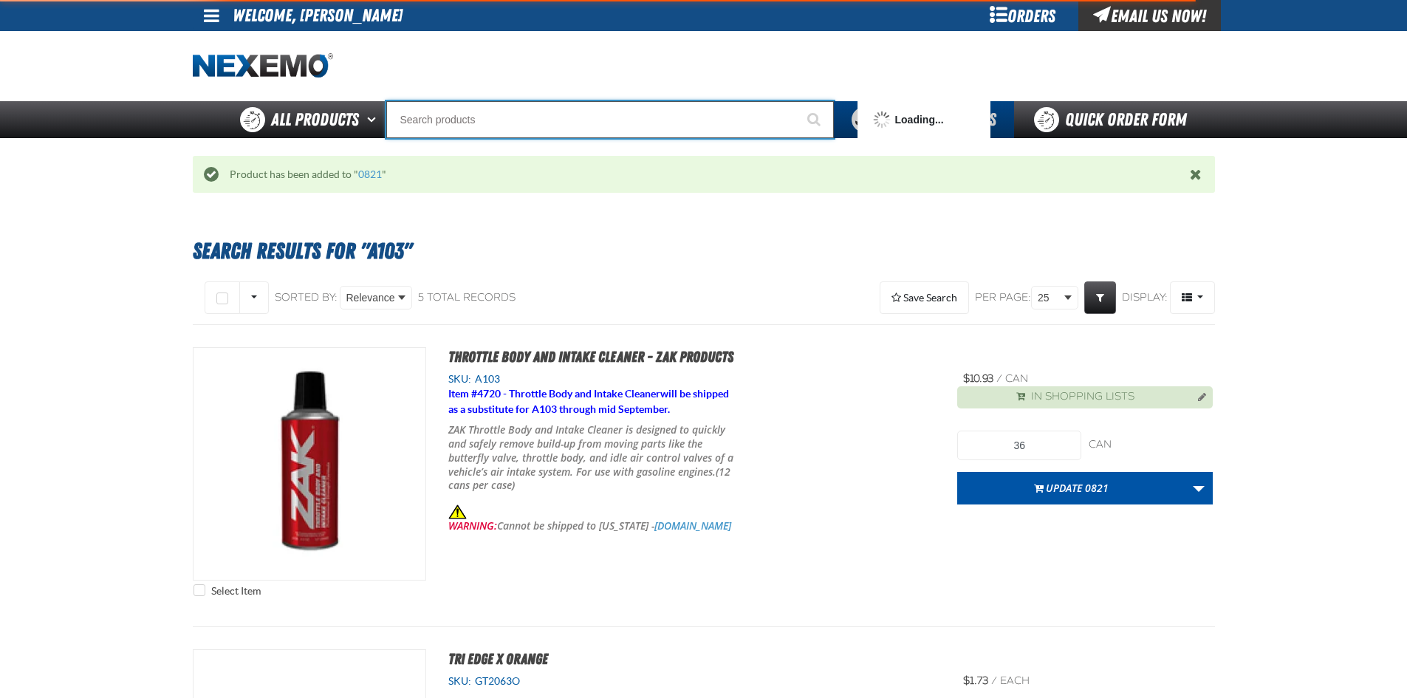
click at [561, 112] on input "Search" at bounding box center [610, 119] width 448 height 37
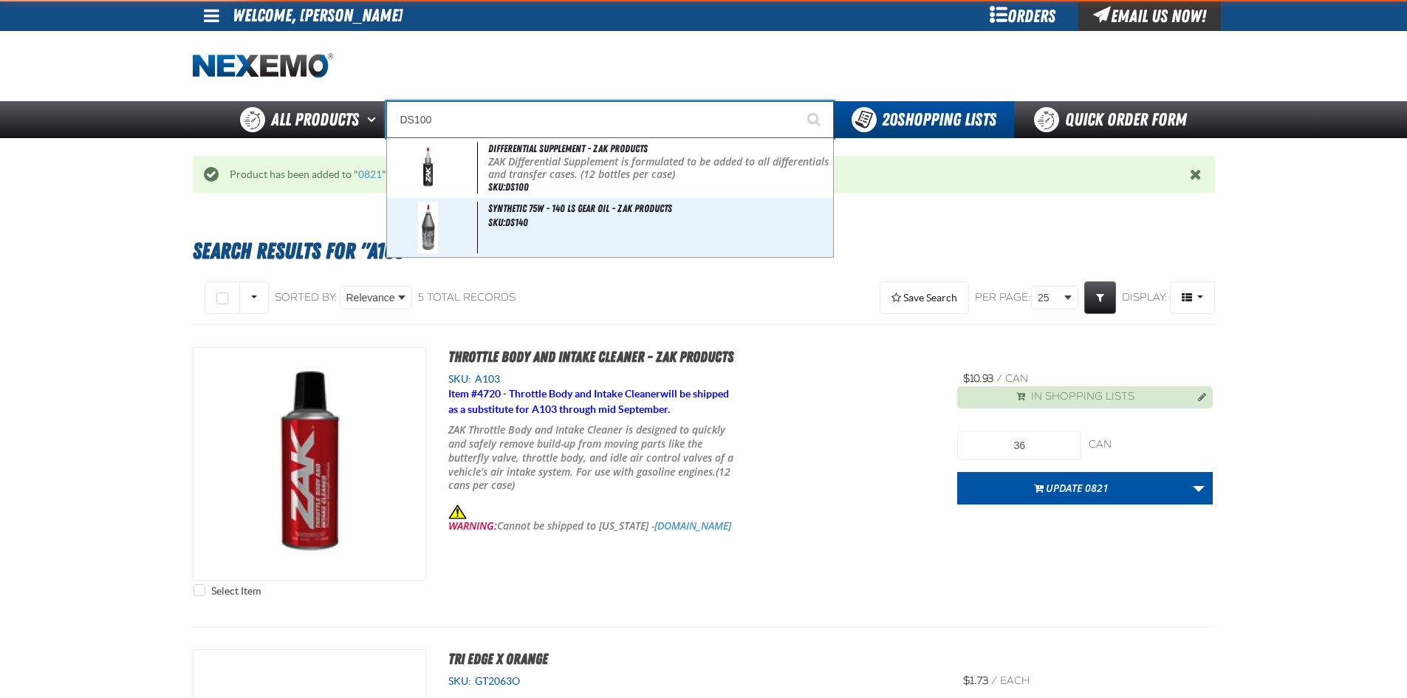
type input "DS1000"
click at [797, 101] on button "Start Searching" at bounding box center [815, 119] width 37 height 37
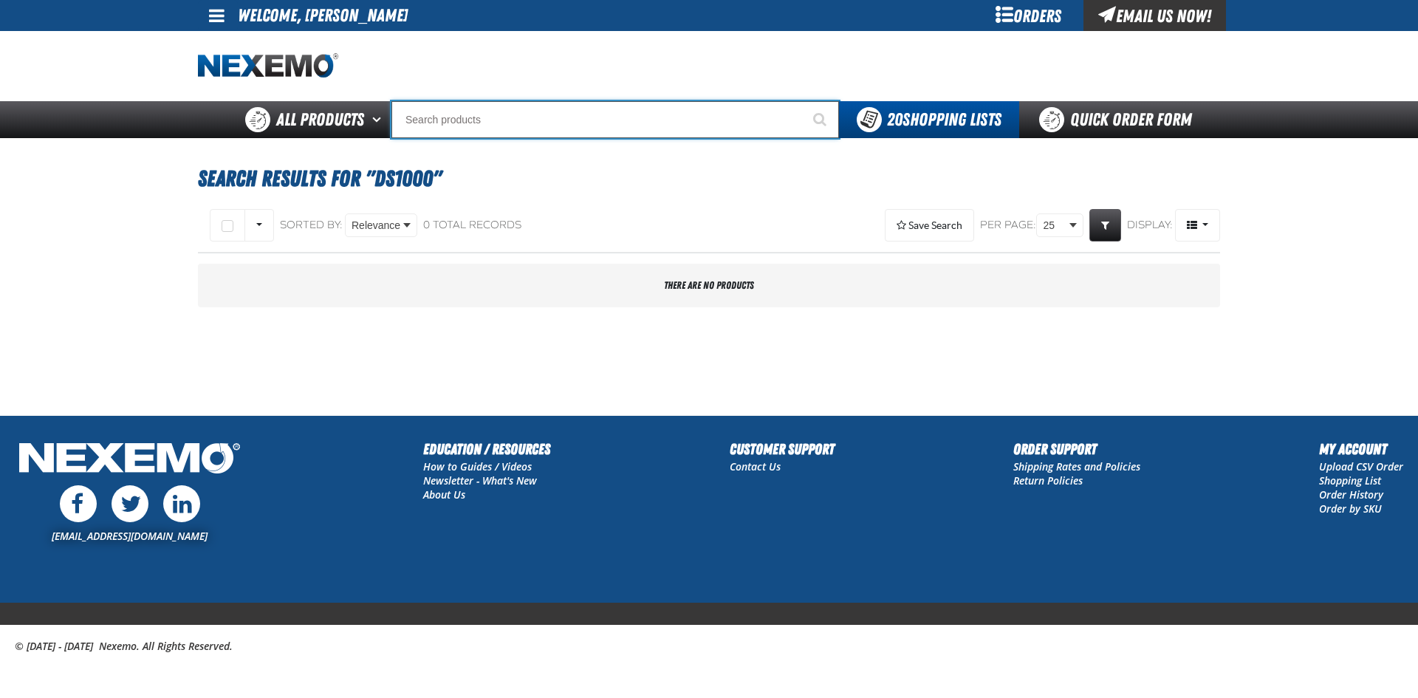
click at [558, 126] on input "Search" at bounding box center [615, 119] width 448 height 37
type input "D"
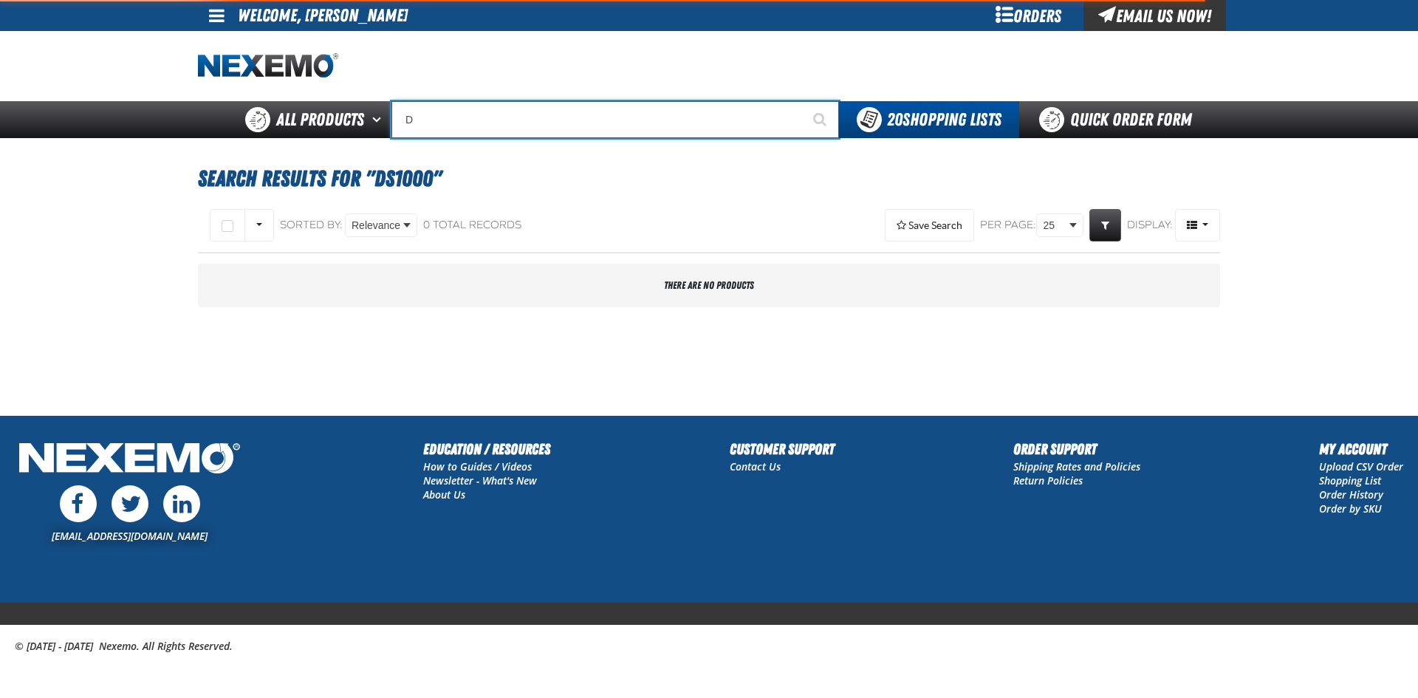
type input "D Alkaline Battery 1.5 Volt (ph)"
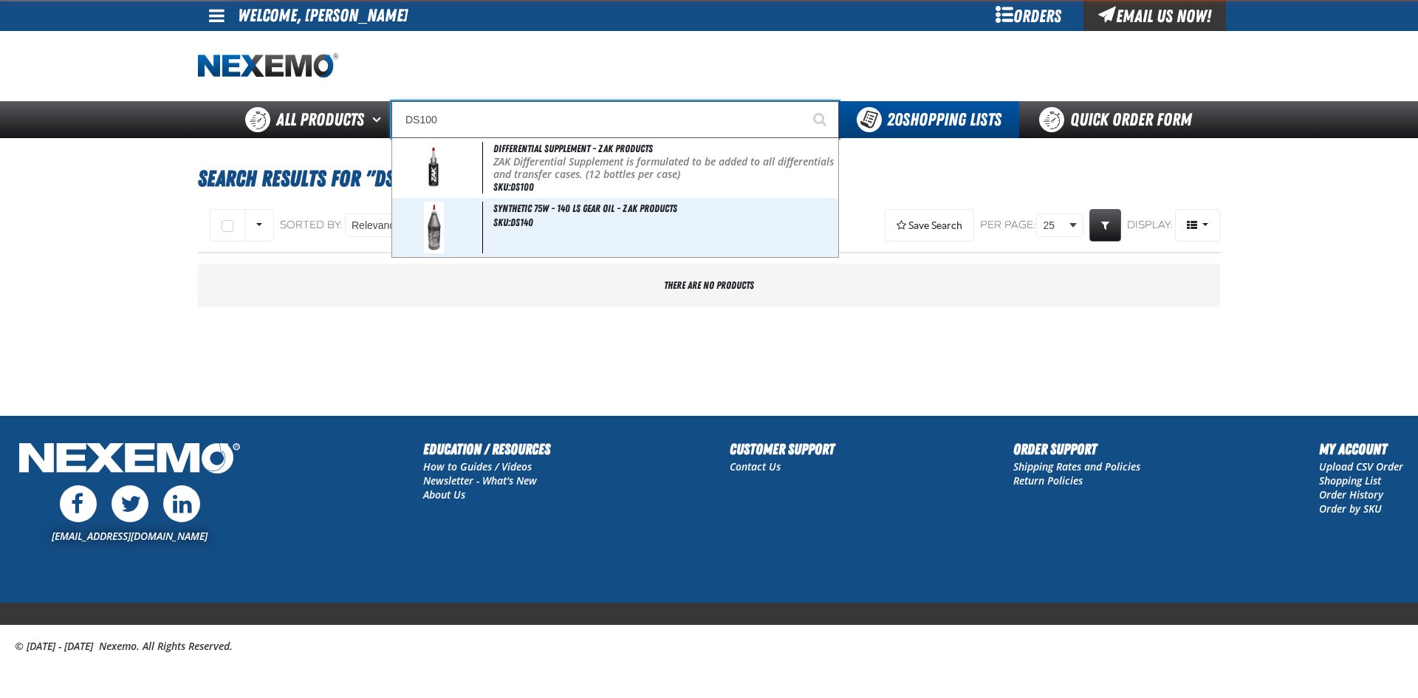
type input "DS100"
click at [802, 101] on button "Start Searching" at bounding box center [820, 119] width 37 height 37
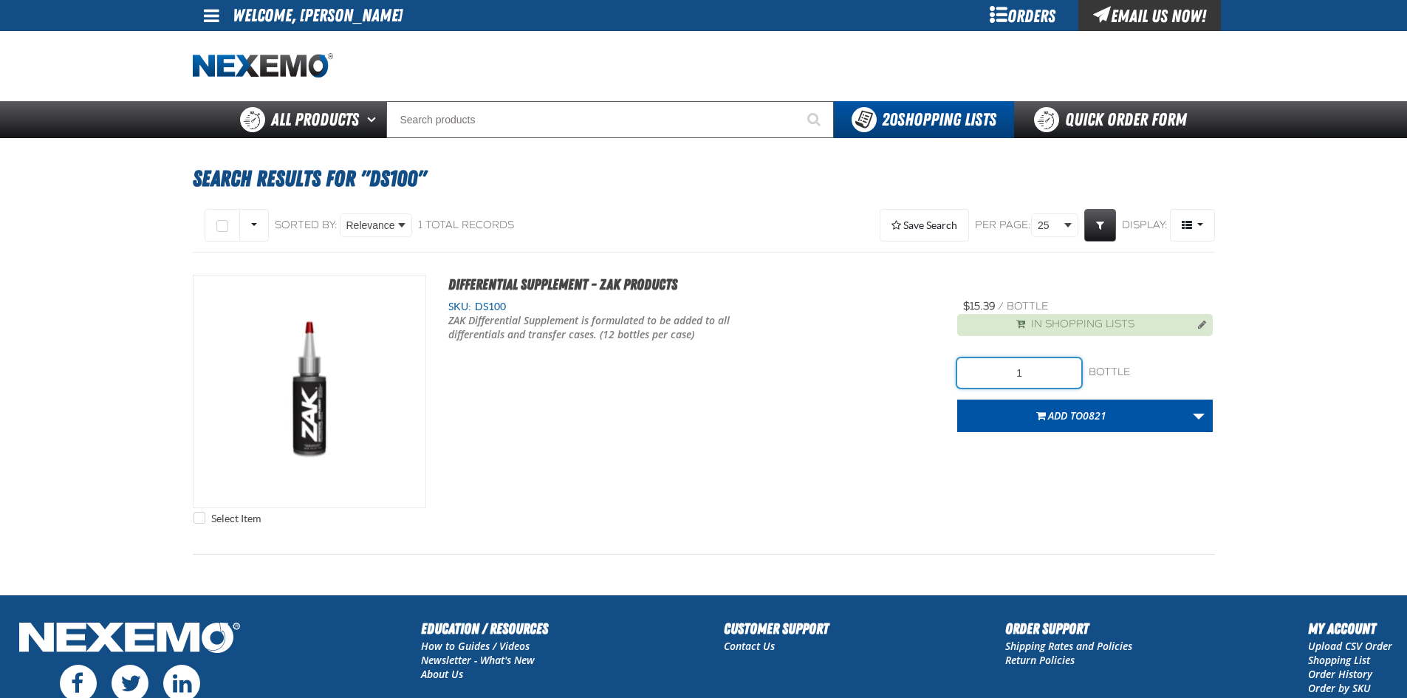
drag, startPoint x: 993, startPoint y: 374, endPoint x: 856, endPoint y: 333, distance: 142.7
click at [902, 354] on div "Select Item Differential Supplement - ZAK Products SKU: DS100" at bounding box center [704, 403] width 1022 height 257
type input "60"
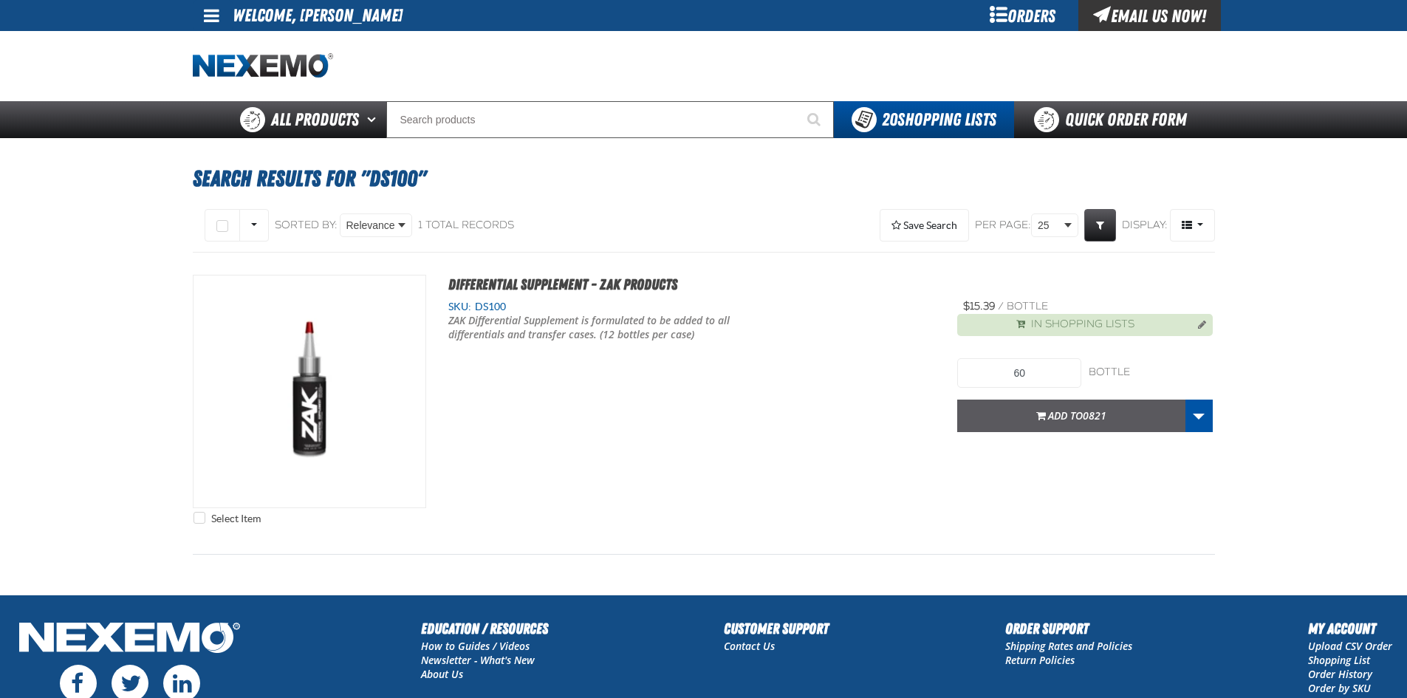
click at [1095, 420] on span "0821" at bounding box center [1095, 415] width 24 height 14
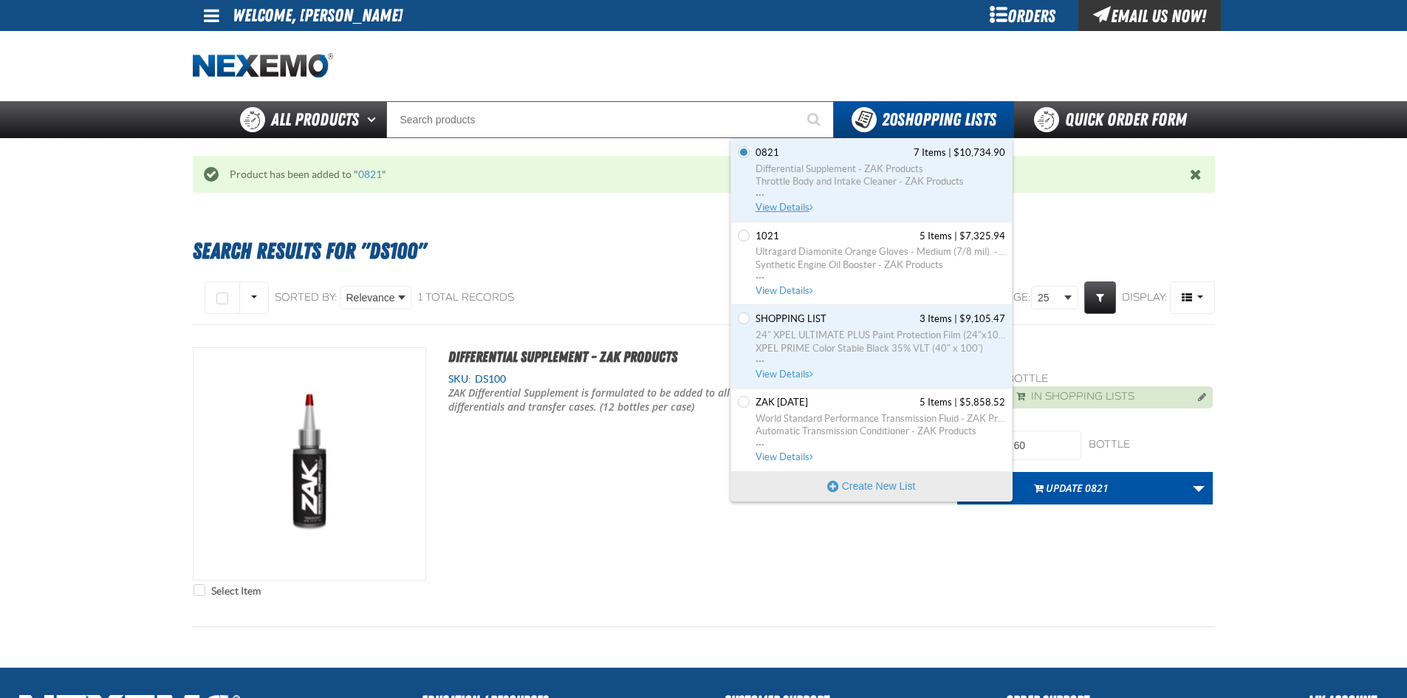
click at [783, 167] on span "Differential Supplement - ZAK Products" at bounding box center [880, 168] width 250 height 13
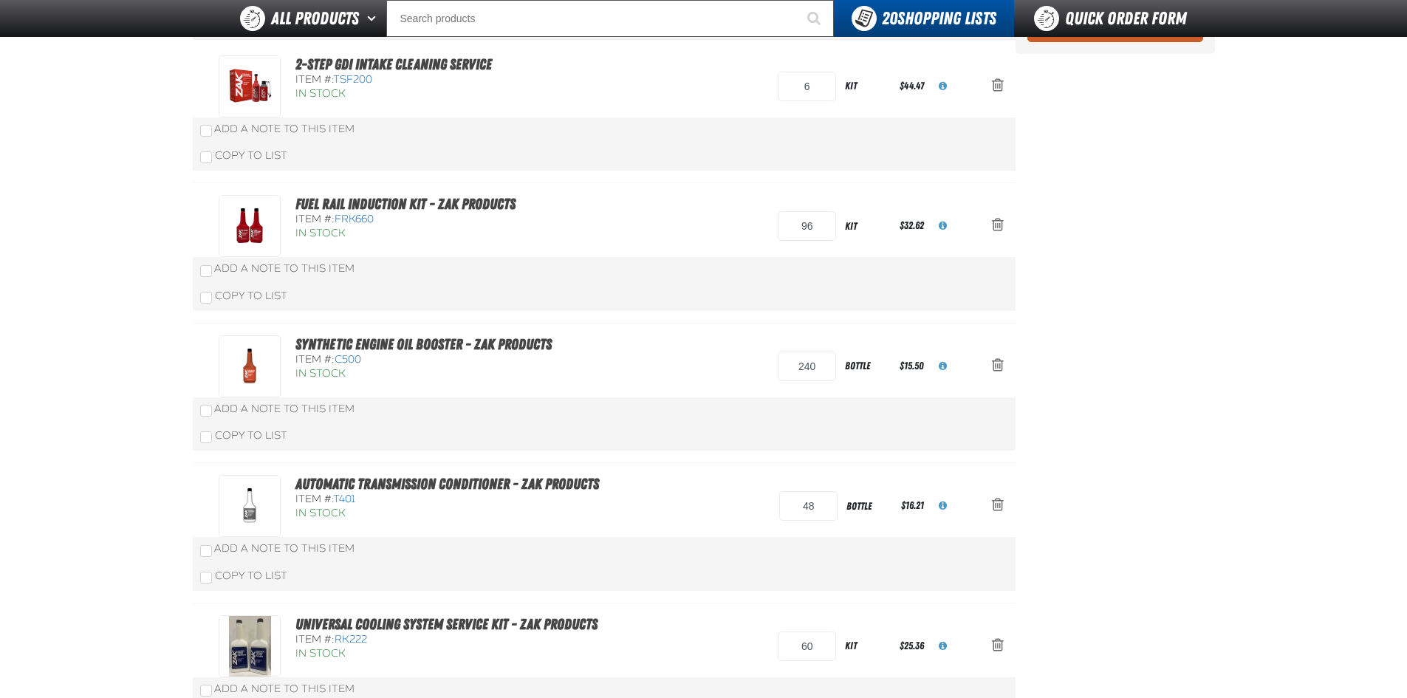
scroll to position [222, 0]
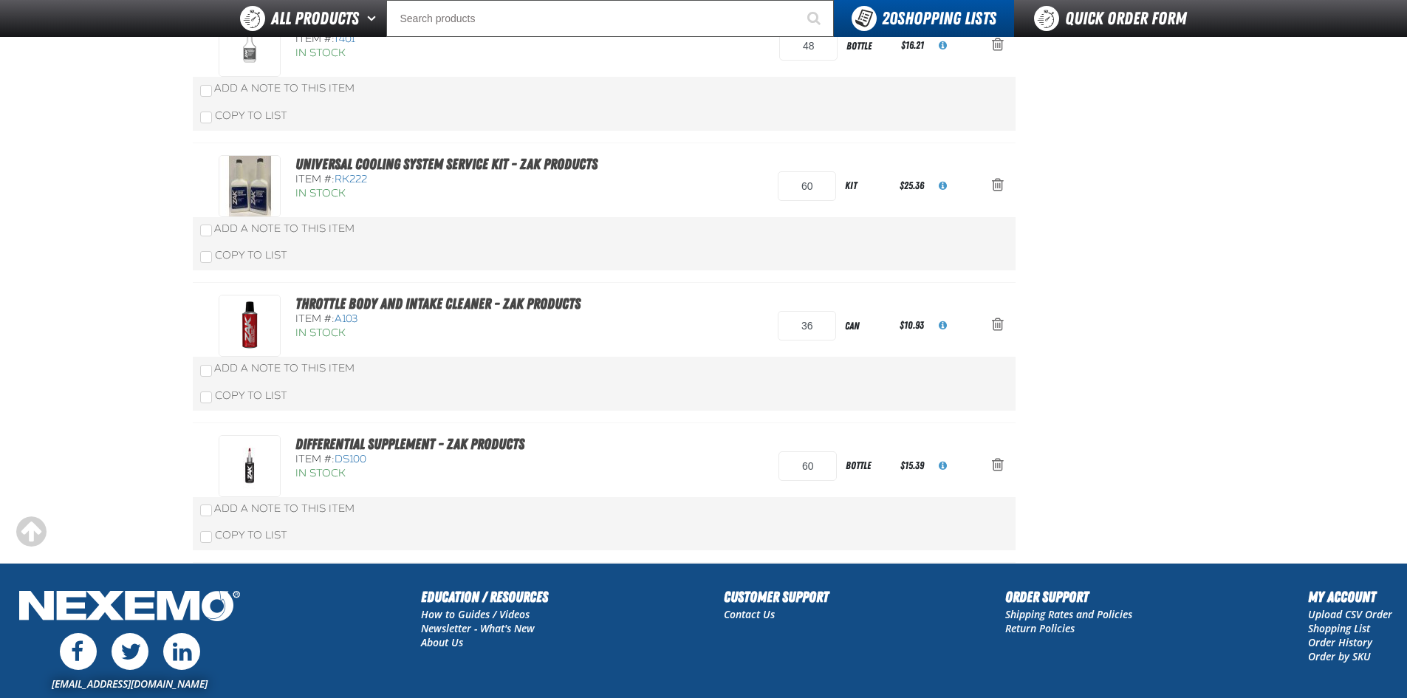
click at [30, 402] on main "0821 Default Assigned To: Joshua Robinson Reassign Duplicate Delete" at bounding box center [703, 8] width 1407 height 1109
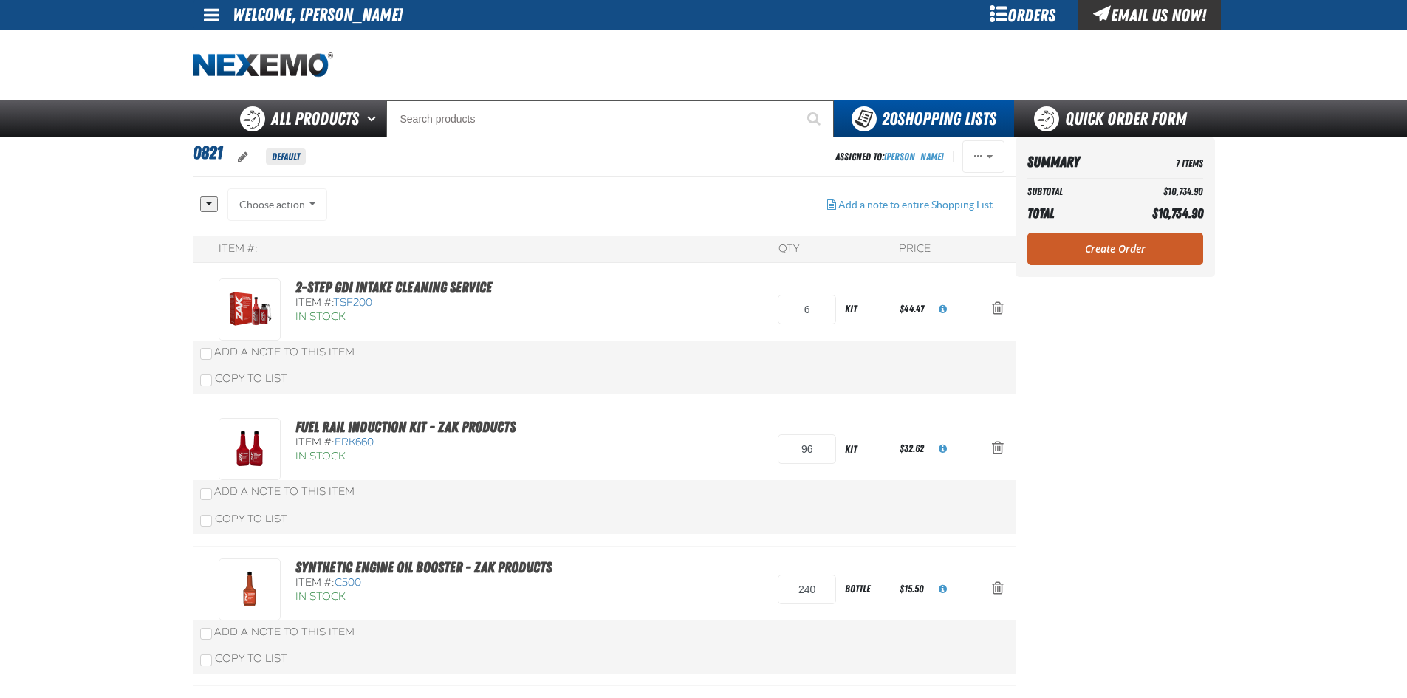
scroll to position [0, 0]
click at [1099, 255] on link "Create Order" at bounding box center [1115, 249] width 176 height 32
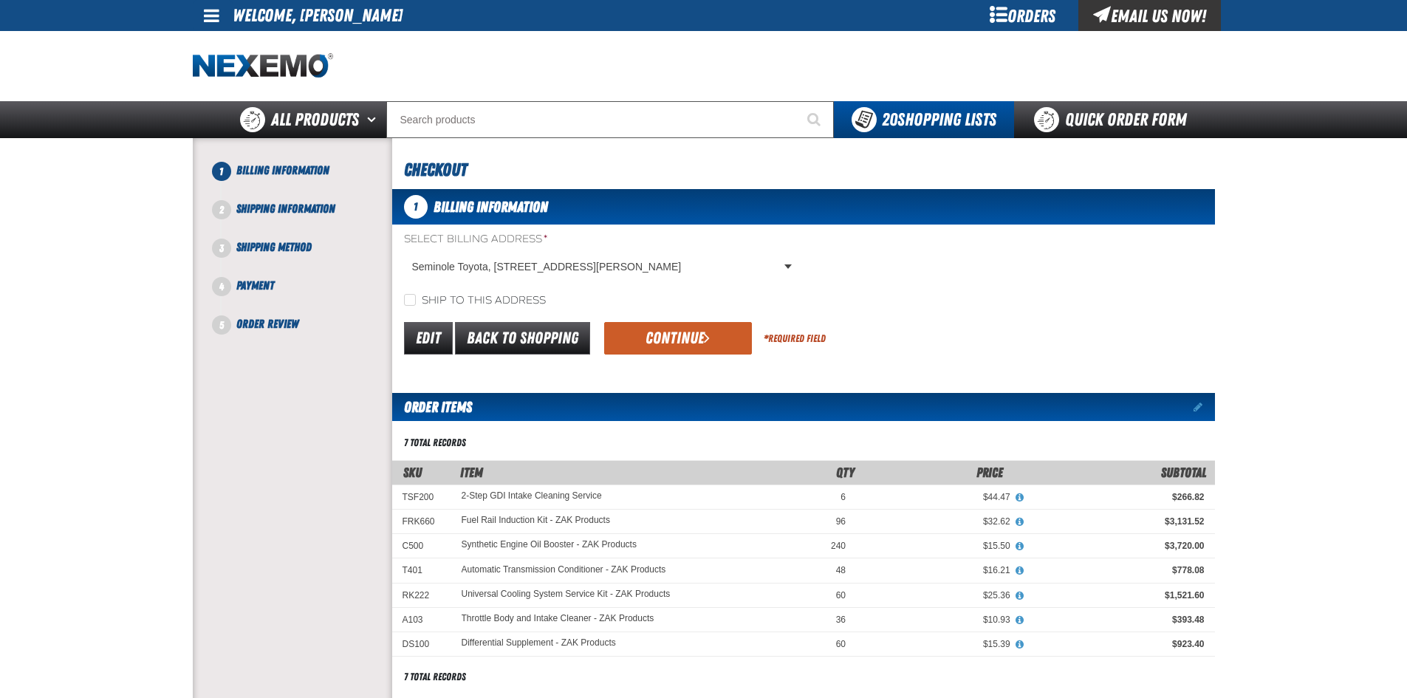
click at [523, 298] on label "Ship to this address" at bounding box center [475, 301] width 142 height 14
click at [416, 298] on input "Ship to this address" at bounding box center [410, 300] width 12 height 12
checkbox input "true"
click at [683, 337] on button "Continue" at bounding box center [678, 338] width 148 height 32
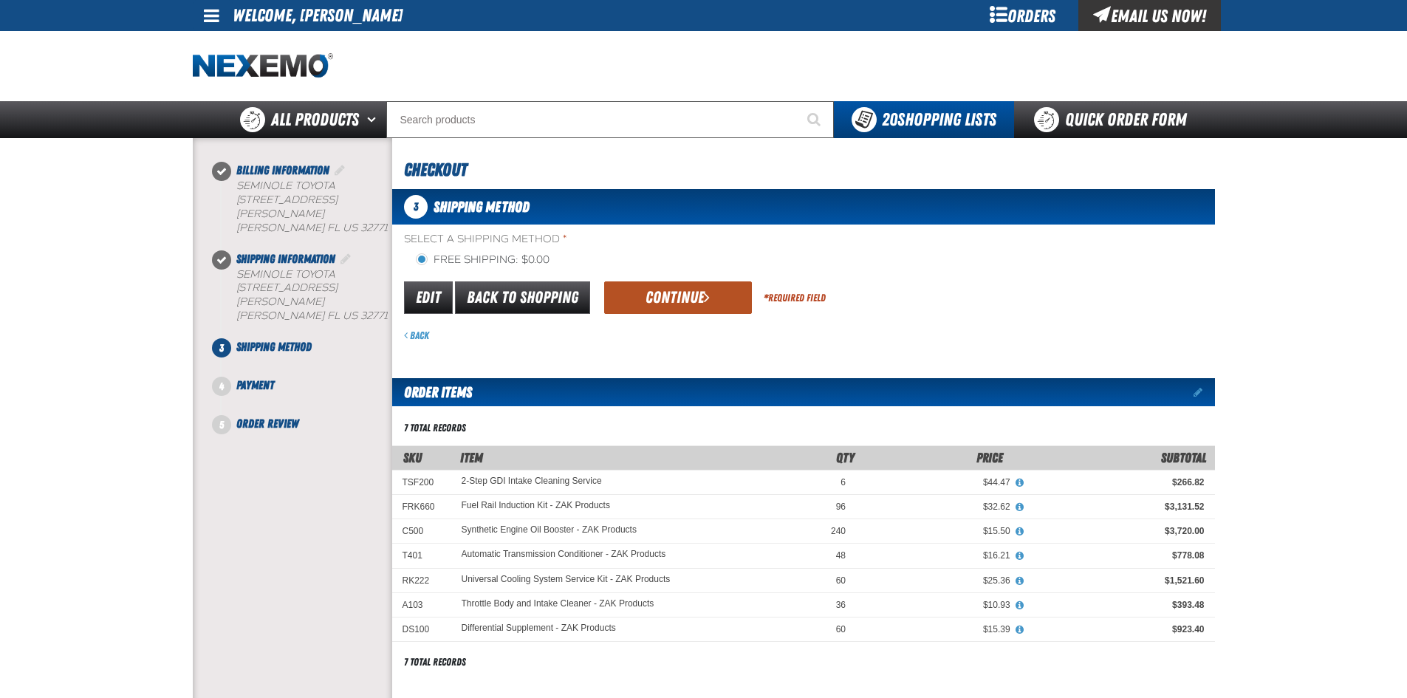
click at [665, 289] on button "Continue" at bounding box center [678, 297] width 148 height 32
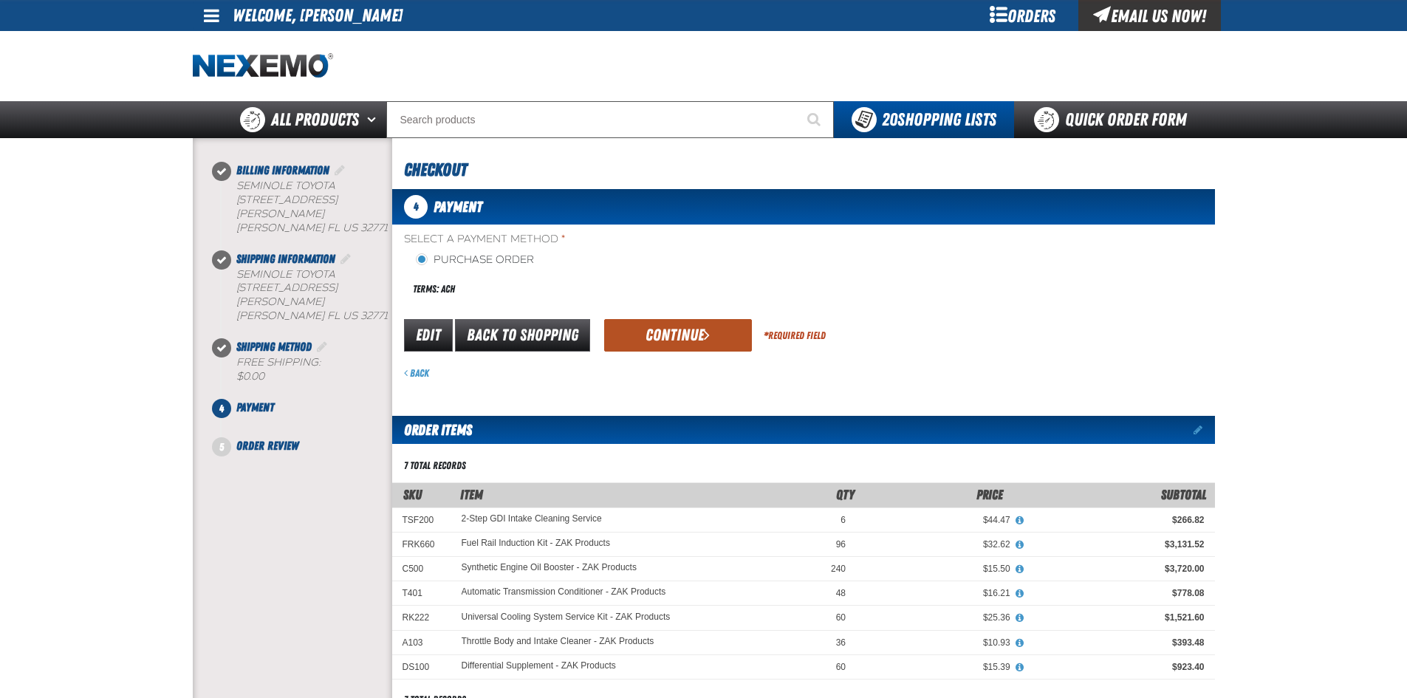
click at [640, 338] on button "Continue" at bounding box center [678, 335] width 148 height 32
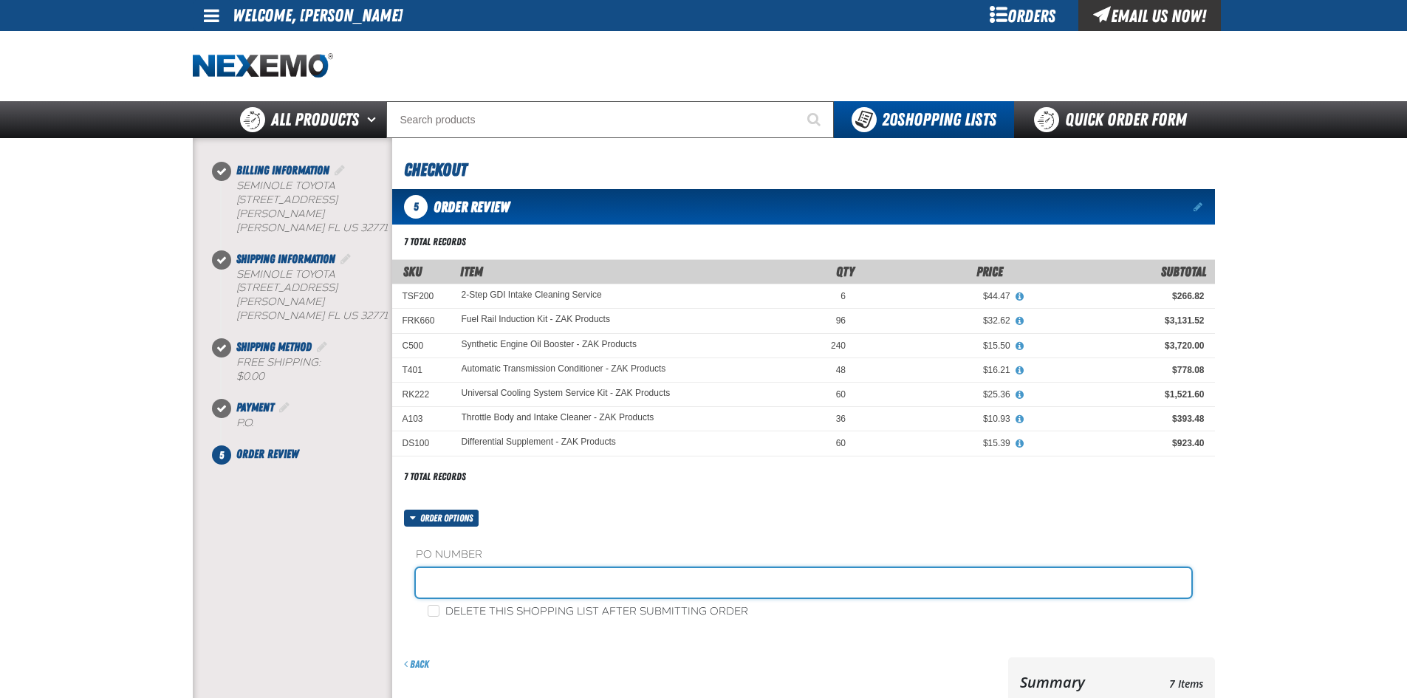
click at [428, 594] on input "text" at bounding box center [803, 583] width 775 height 30
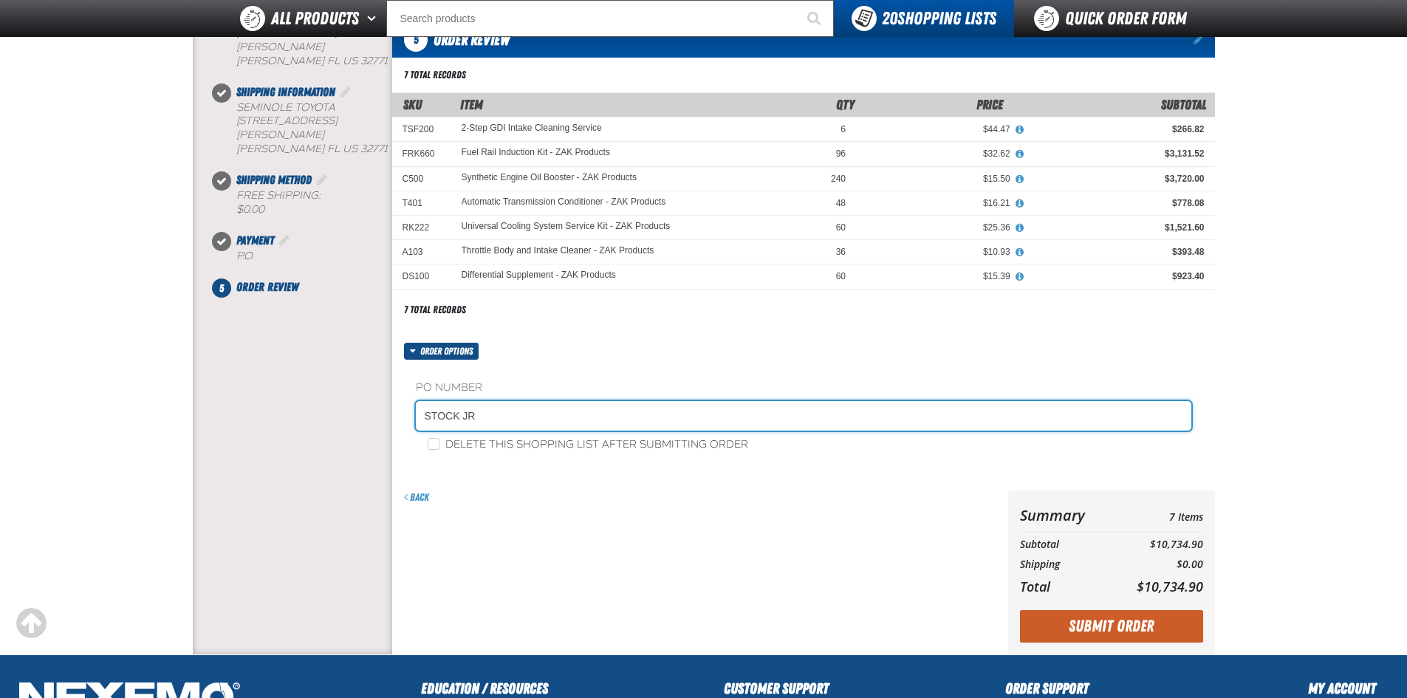
scroll to position [295, 0]
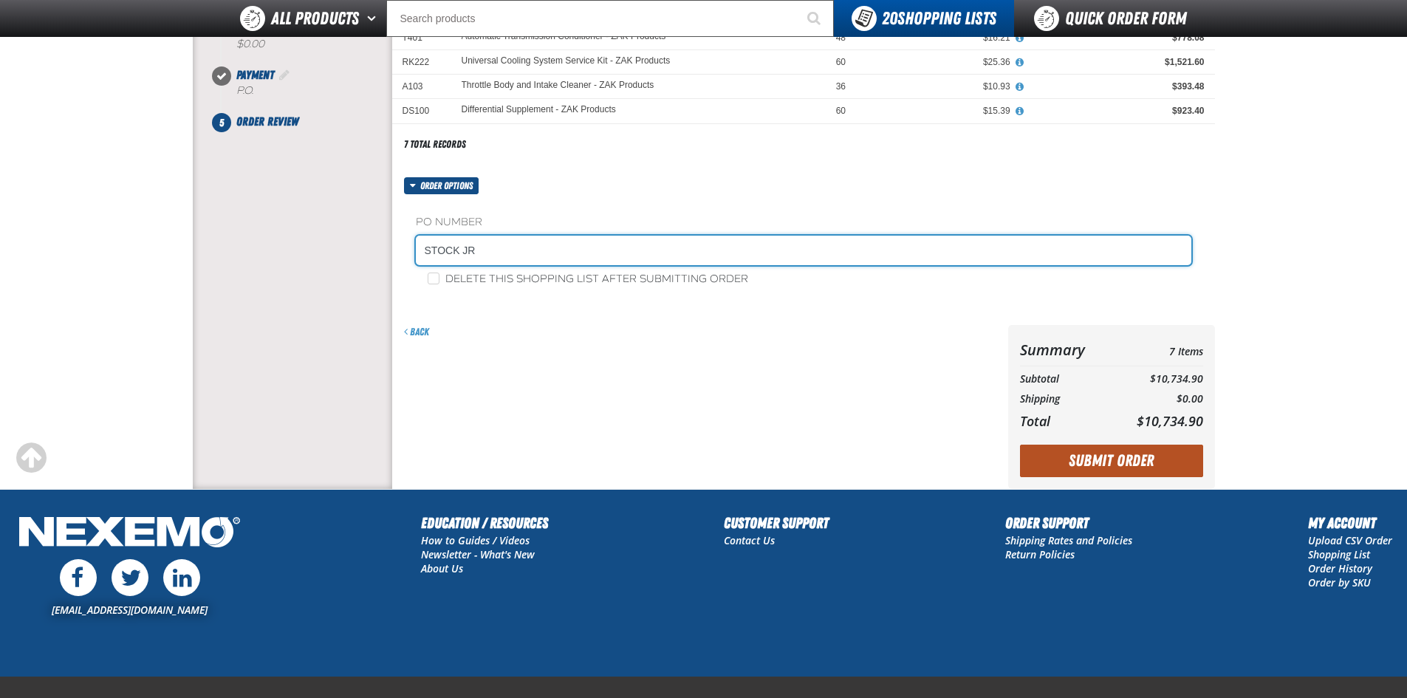
type input "STOCK JR"
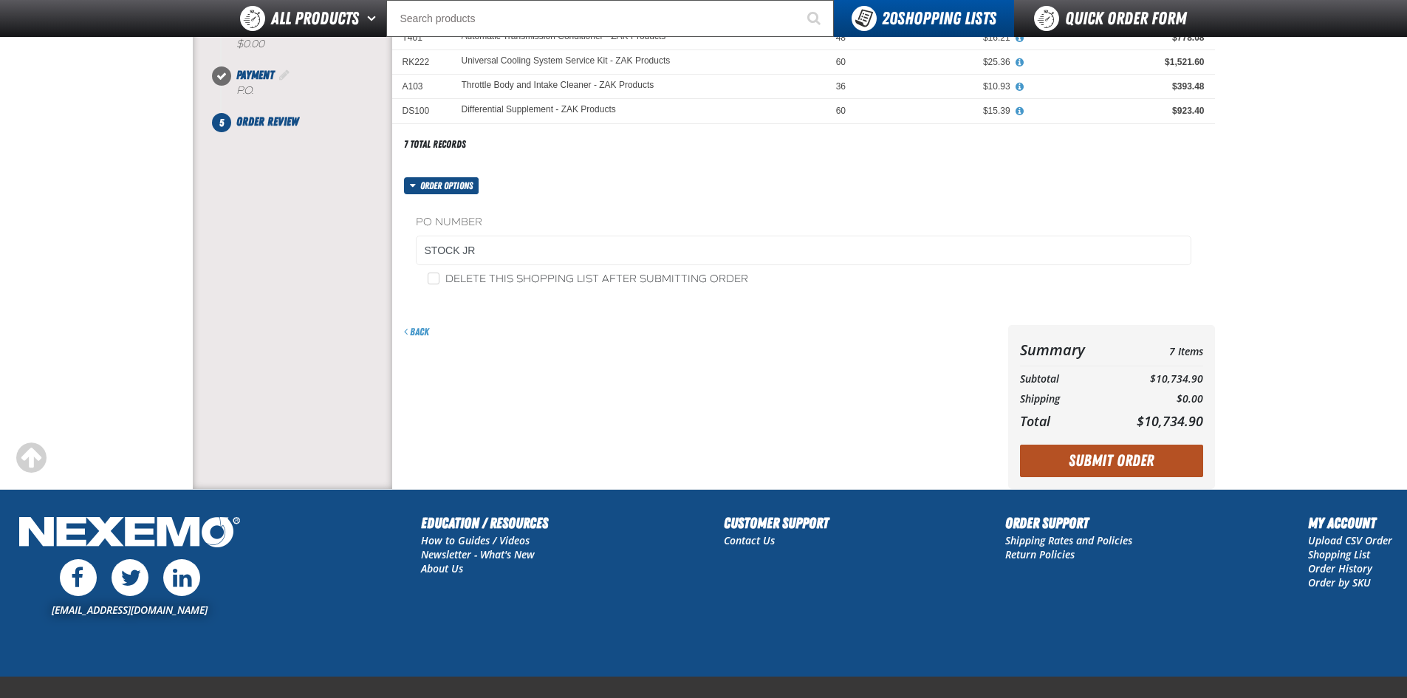
click at [1112, 469] on button "Submit Order" at bounding box center [1111, 461] width 183 height 32
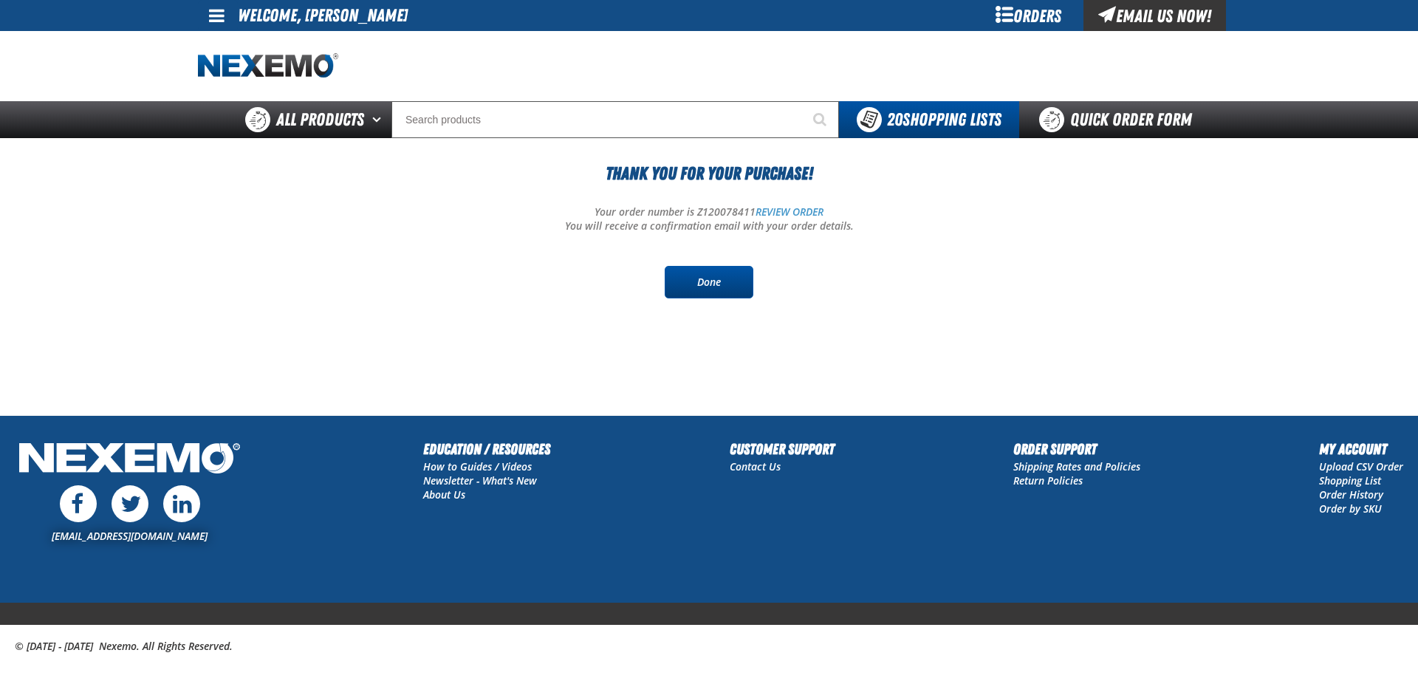
click at [747, 275] on link "Done" at bounding box center [709, 282] width 89 height 32
